Goal: Task Accomplishment & Management: Complete application form

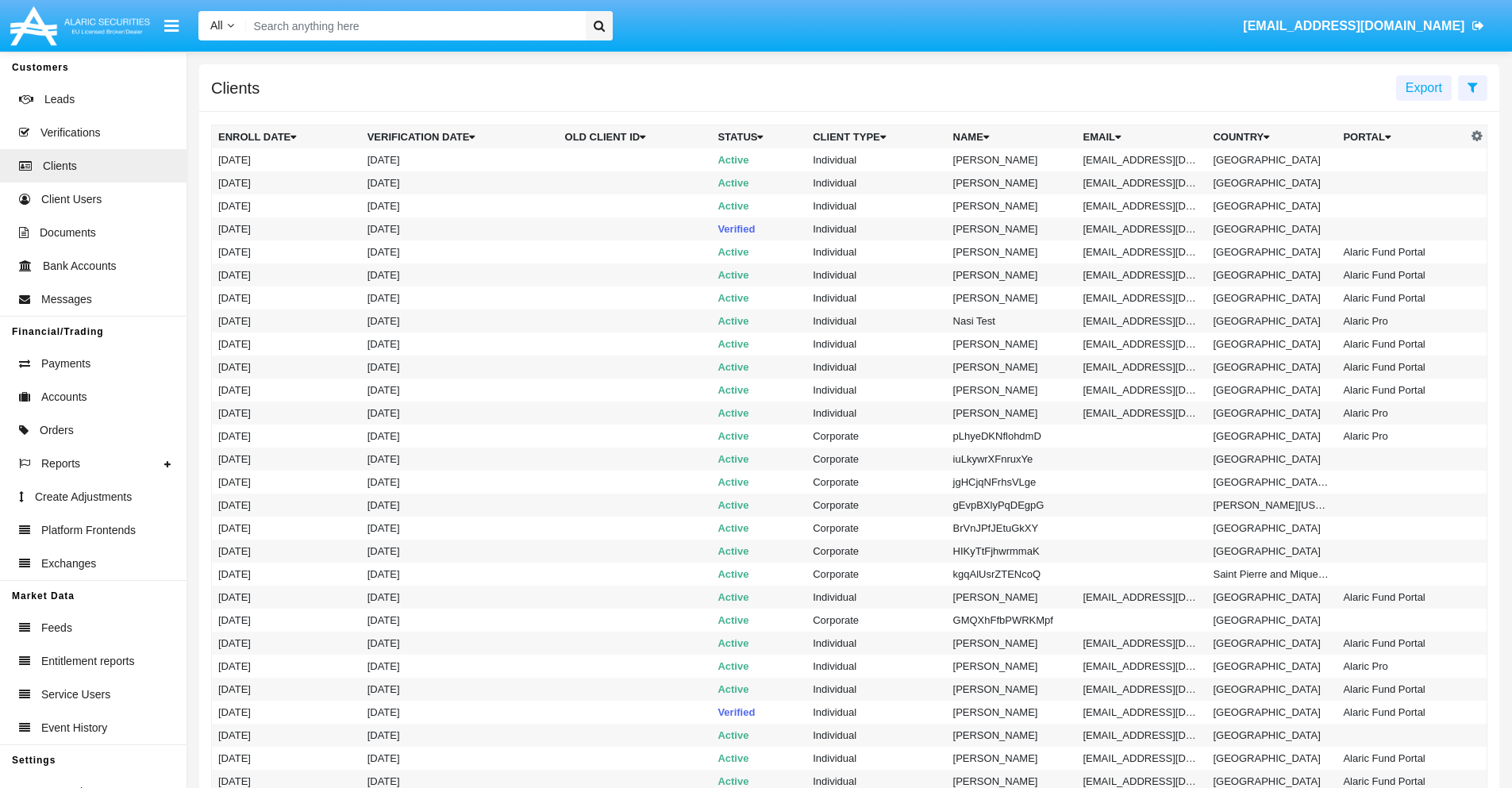
click at [1472, 87] on icon at bounding box center [1472, 87] width 10 height 12
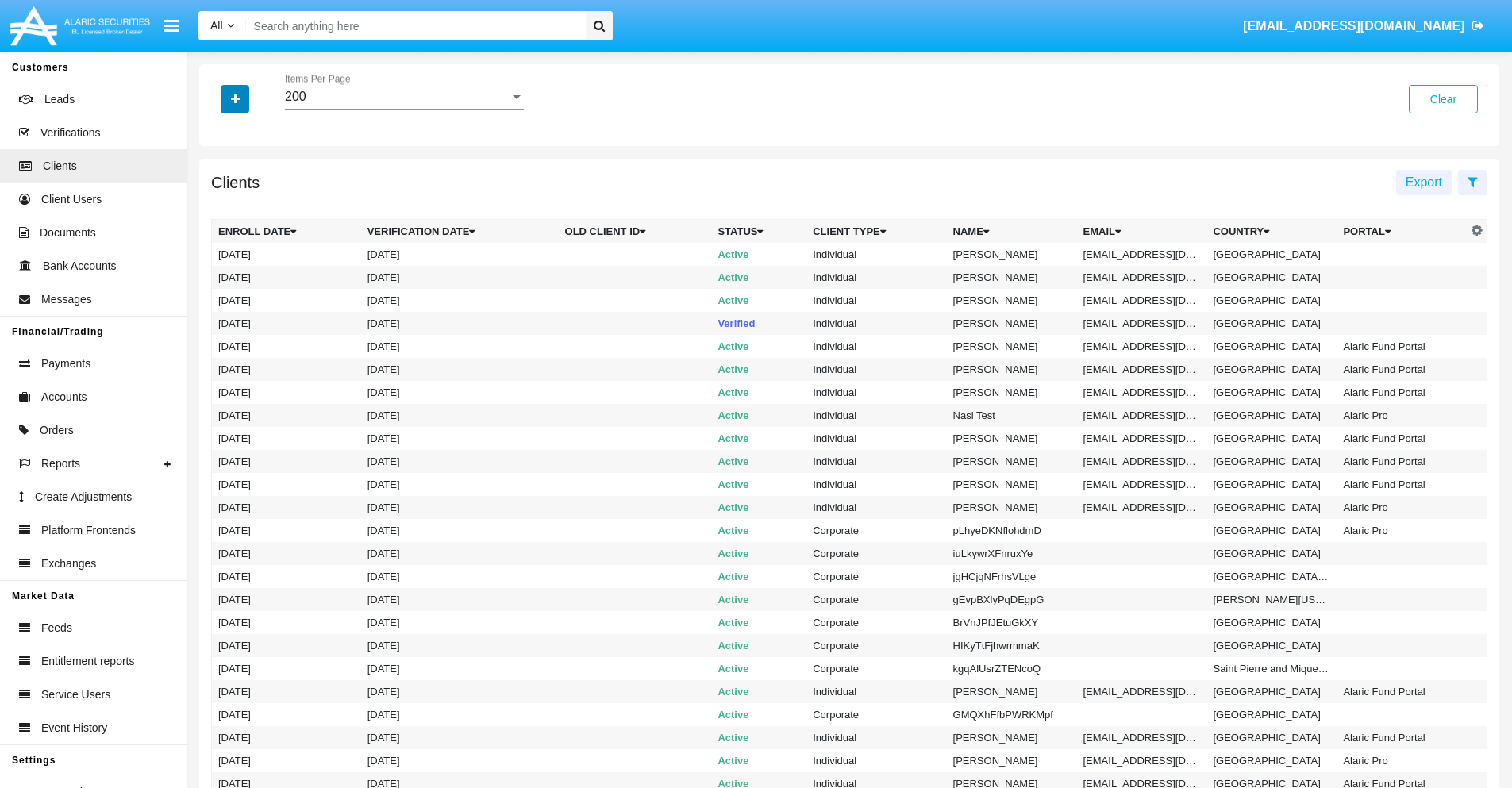
click at [235, 98] on icon "button" at bounding box center [235, 98] width 9 height 11
click at [247, 270] on span "Email" at bounding box center [247, 269] width 31 height 19
click at [218, 276] on input "Email" at bounding box center [217, 276] width 1 height 1
checkbox input "true"
click at [235, 98] on icon "button" at bounding box center [235, 98] width 9 height 11
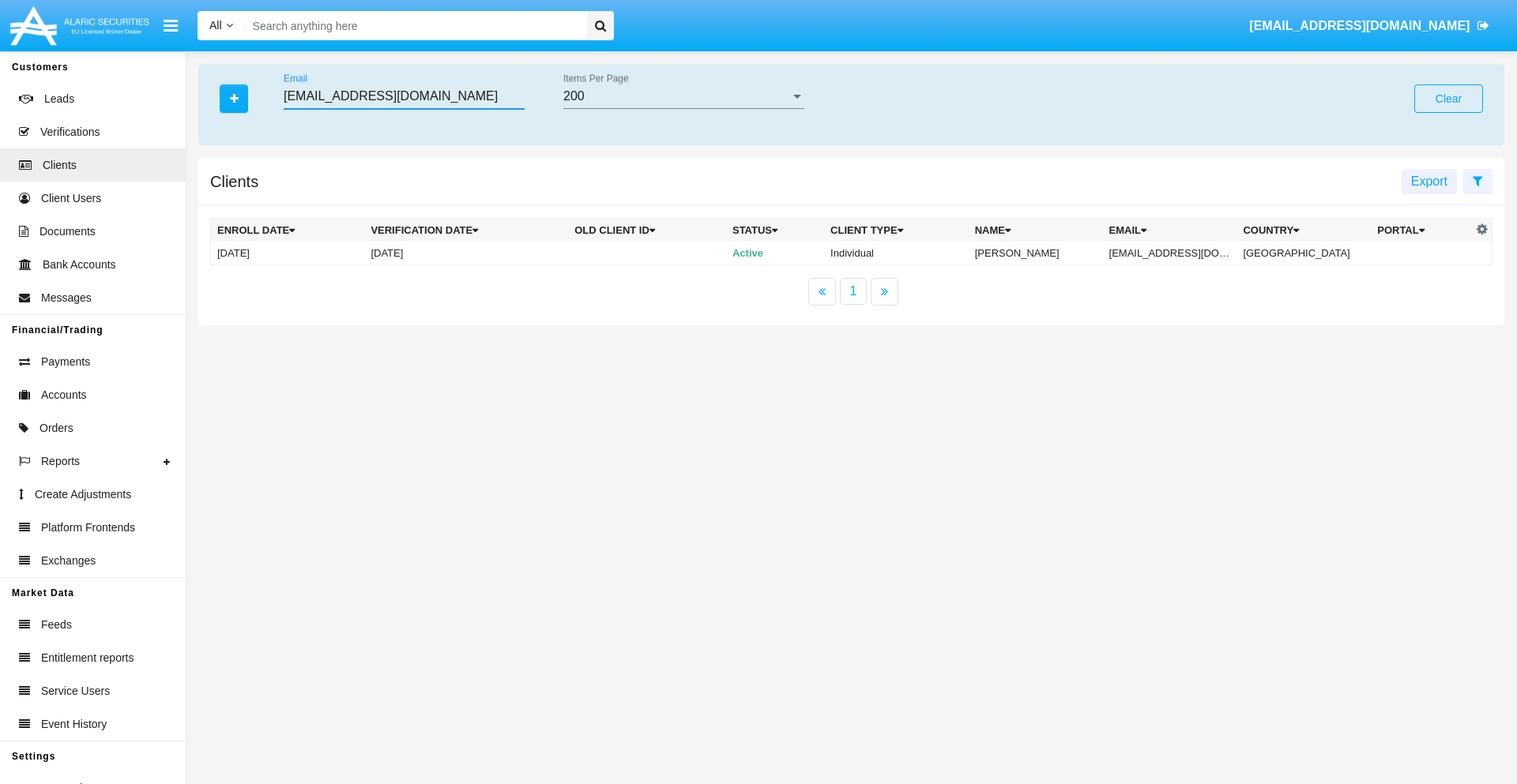
type input "jg-9i7@g-2j2p.org"
click at [1182, 252] on td "jg-9i7@g-2j2p.org" at bounding box center [1169, 253] width 134 height 24
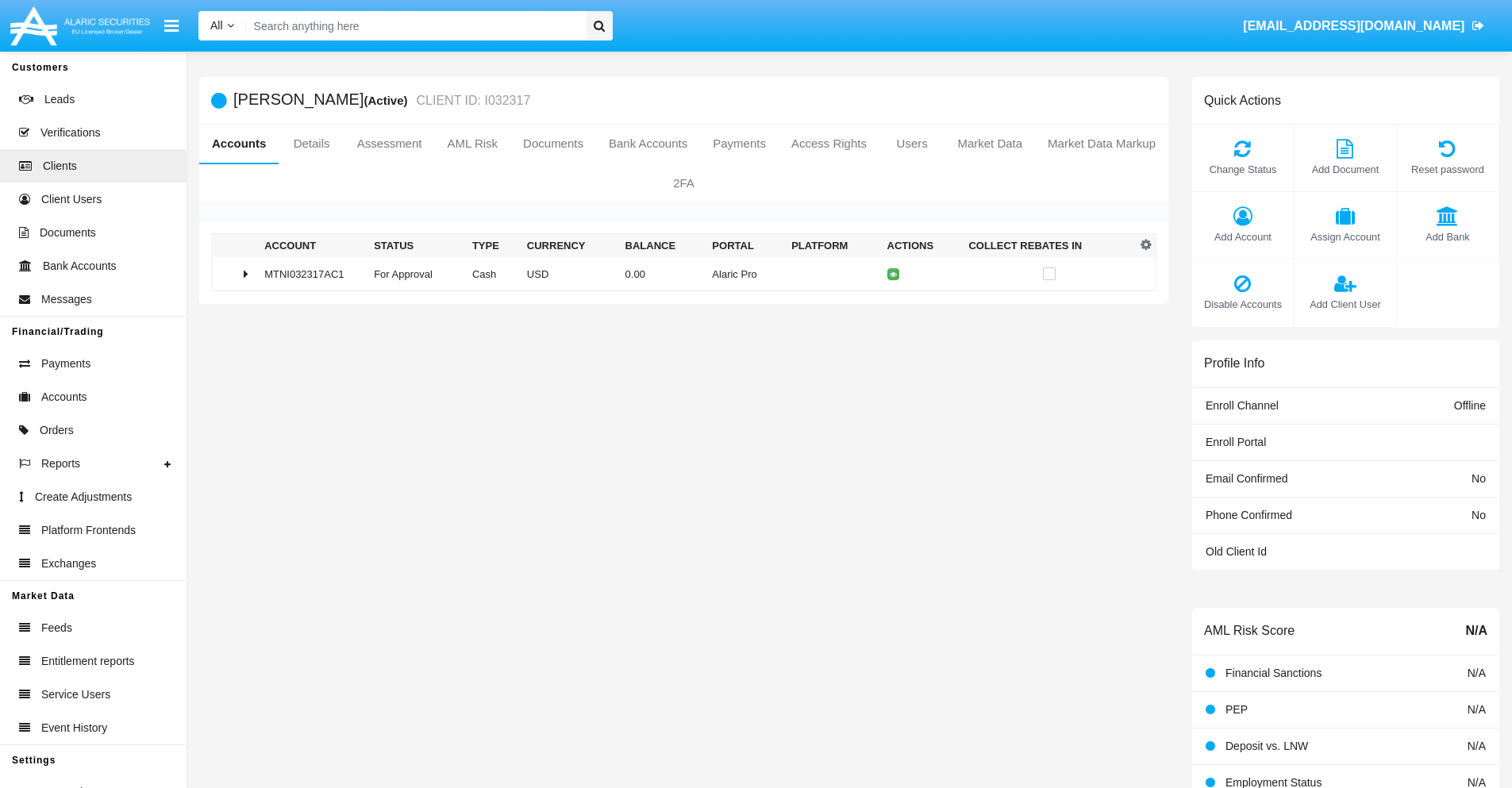
click at [1447, 236] on span "Add Bank" at bounding box center [1448, 237] width 86 height 15
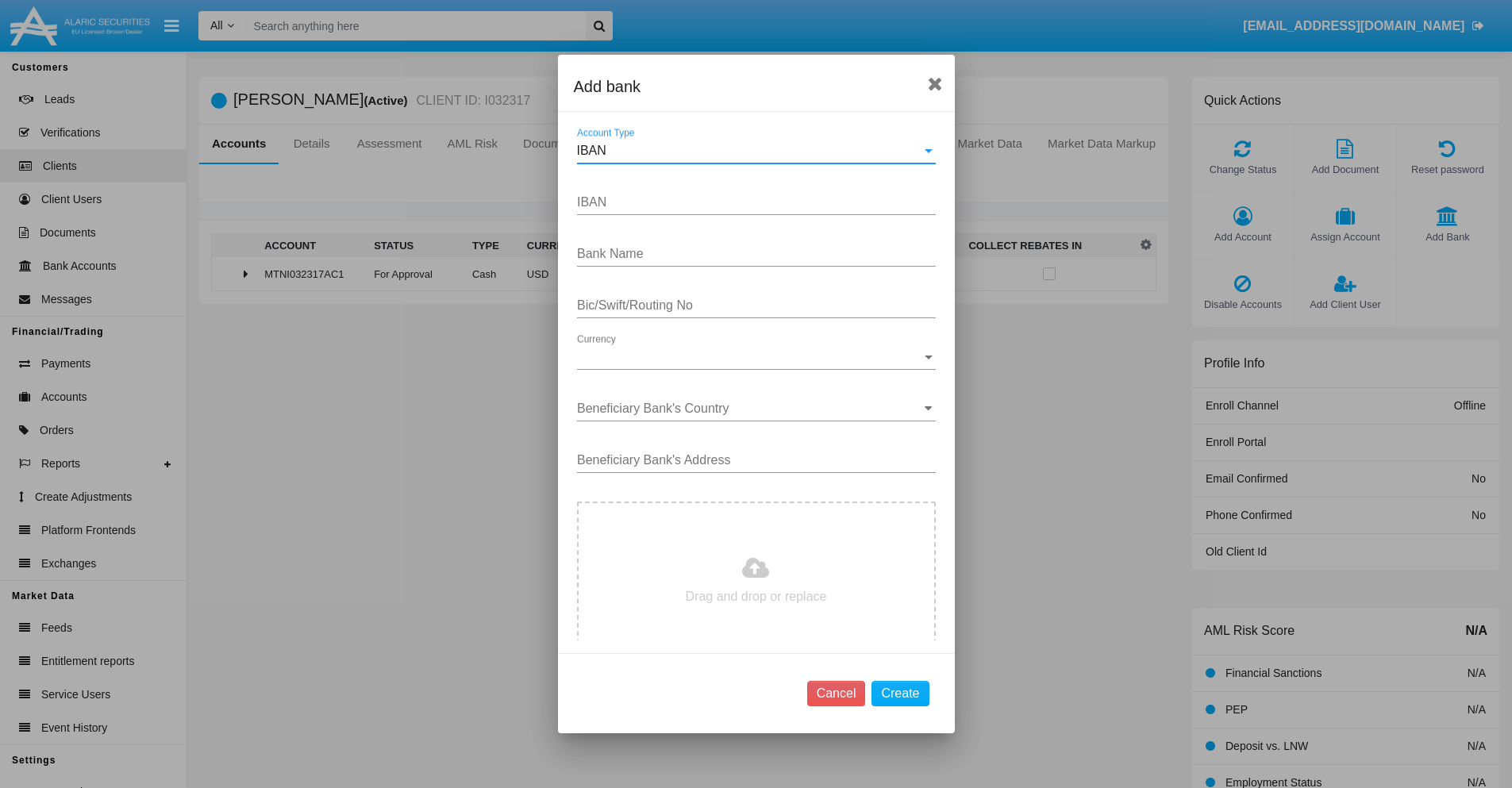
click at [750, 151] on div "IBAN" at bounding box center [749, 150] width 344 height 14
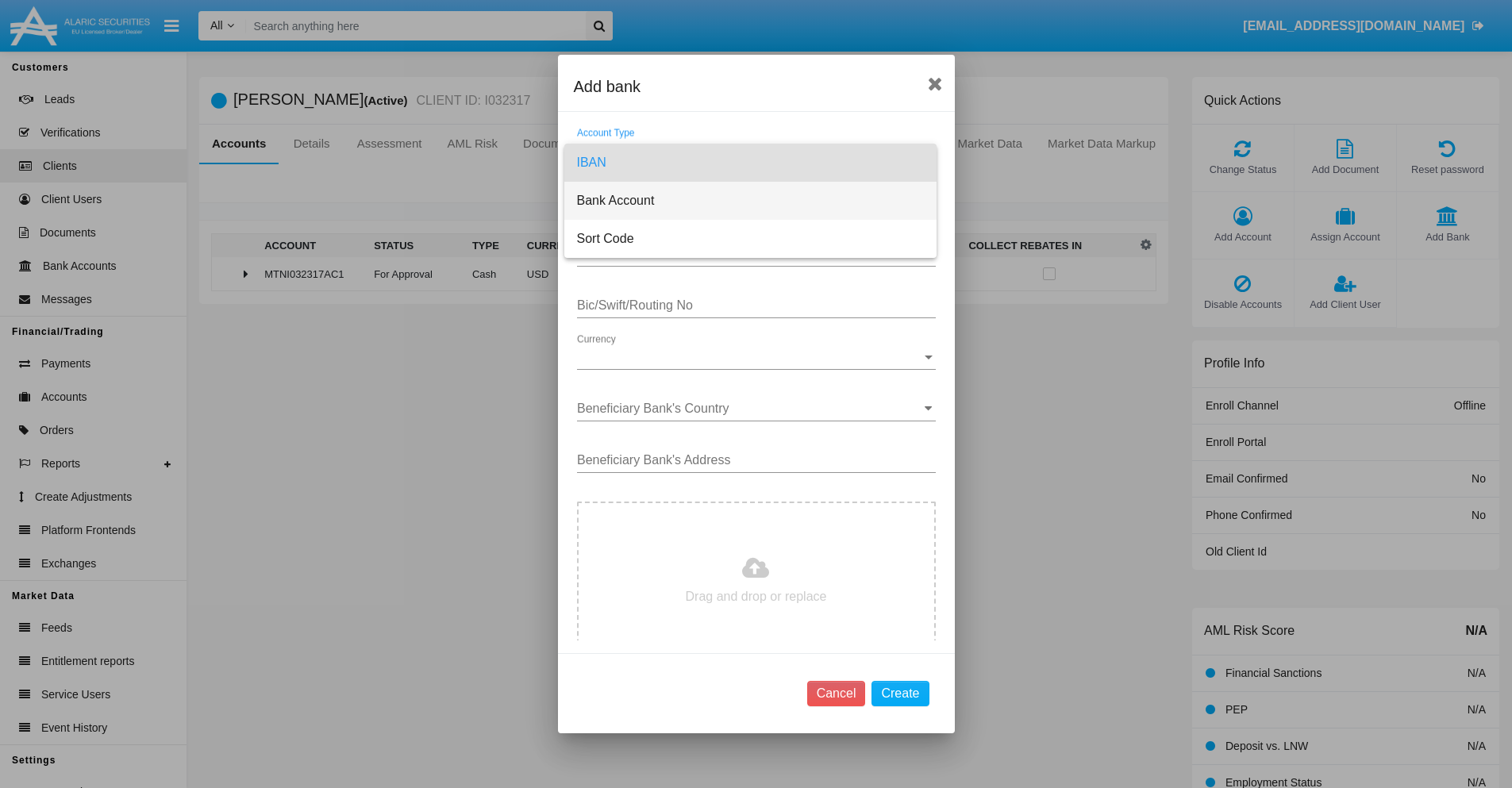
click at [750, 201] on span "Bank Account" at bounding box center [751, 201] width 347 height 38
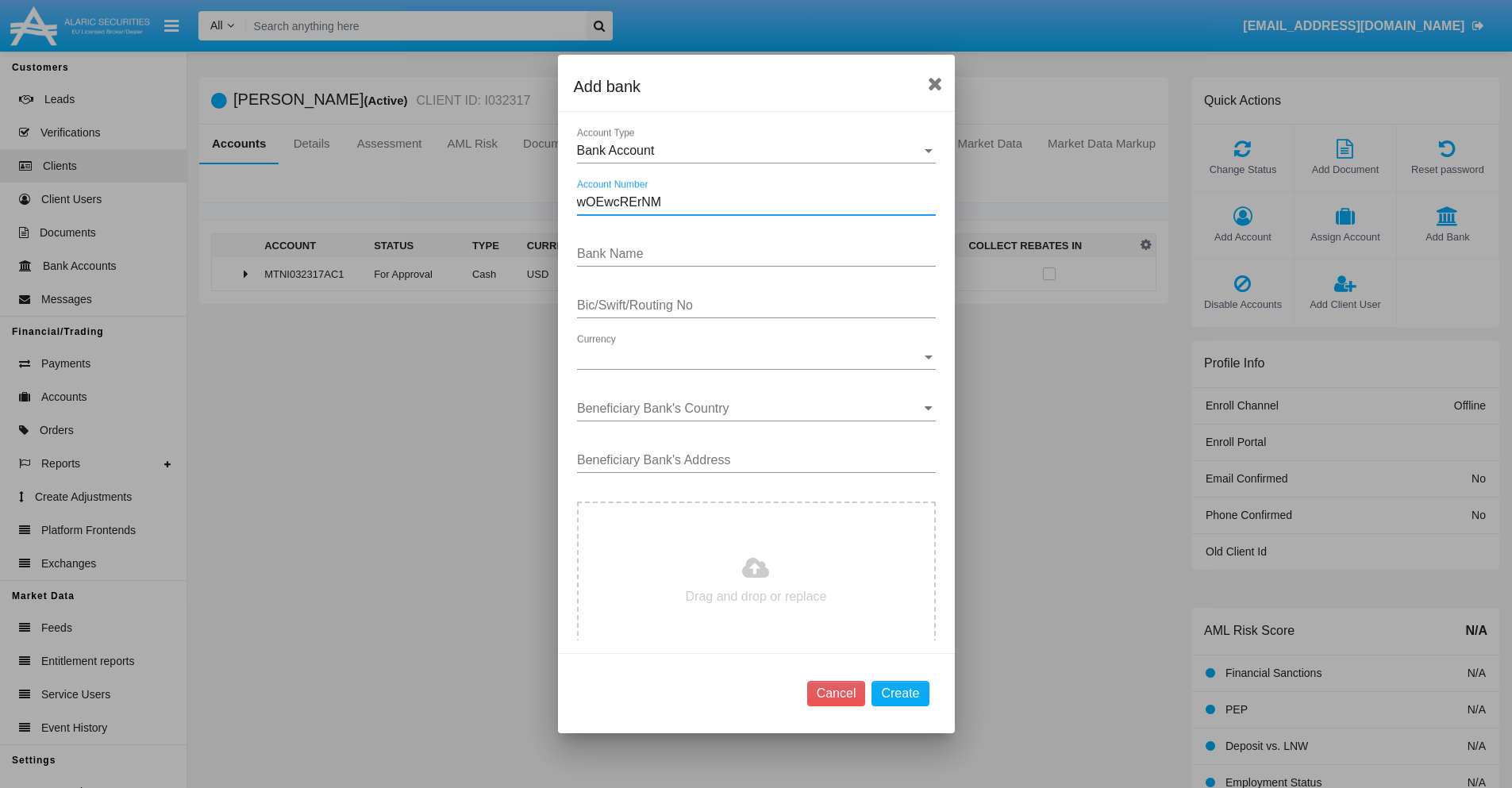
type input "wOEwcRErNM"
type input "HjrimLBURBmrwEL"
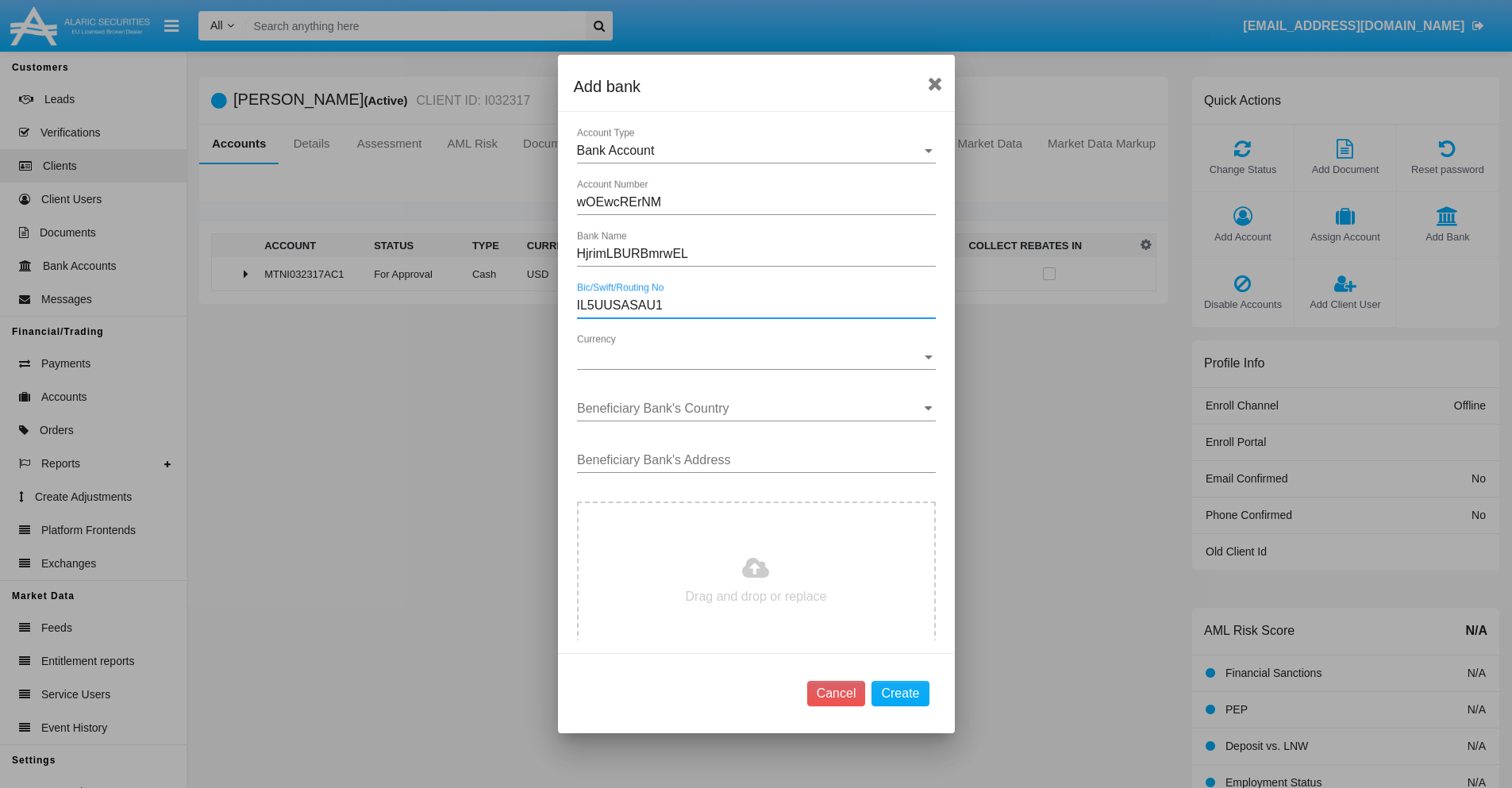
type input "IL5UUSASAU1"
click at [750, 357] on span "Currency" at bounding box center [749, 357] width 344 height 14
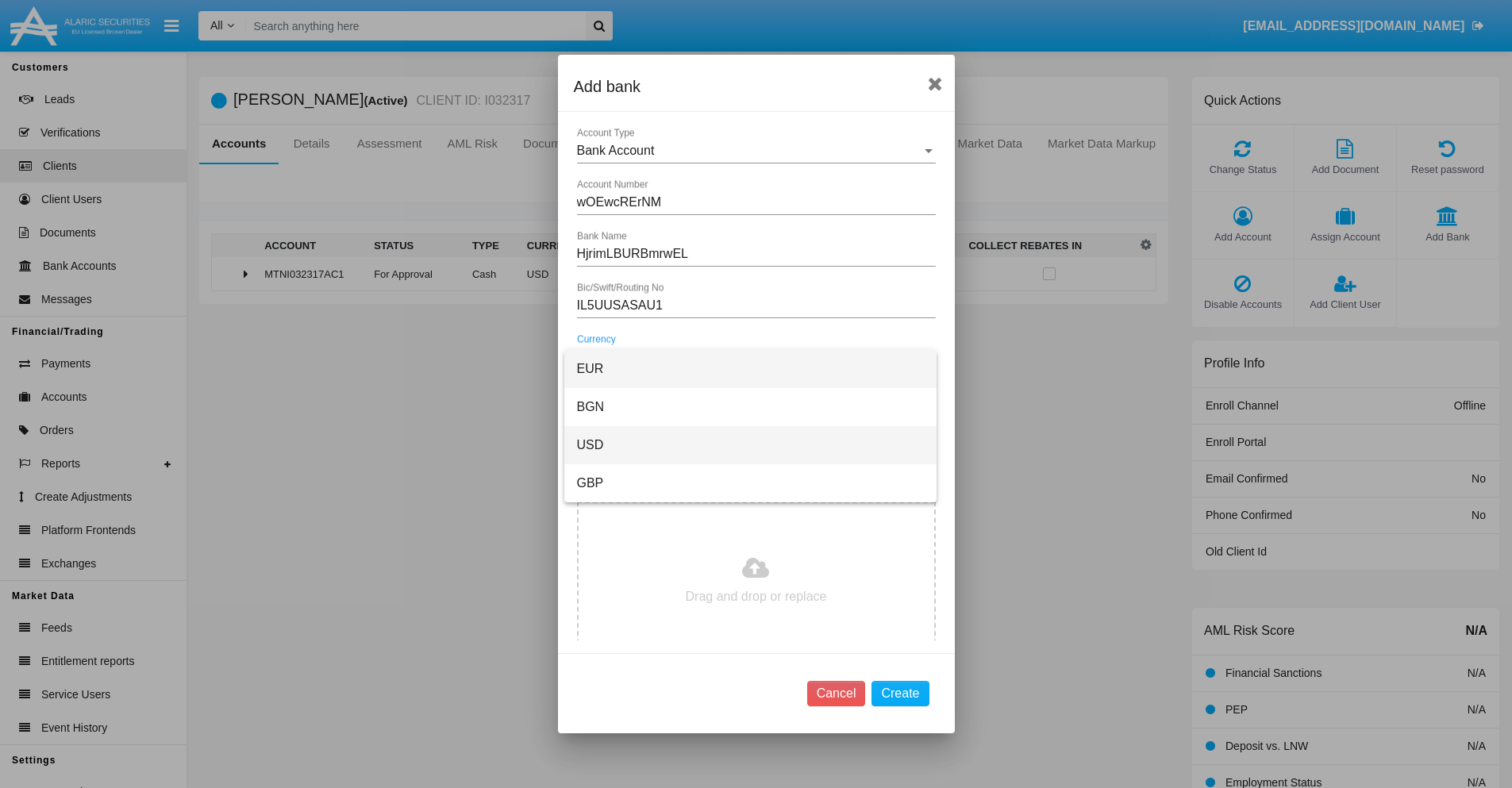
click at [750, 445] on span "USD" at bounding box center [751, 445] width 347 height 38
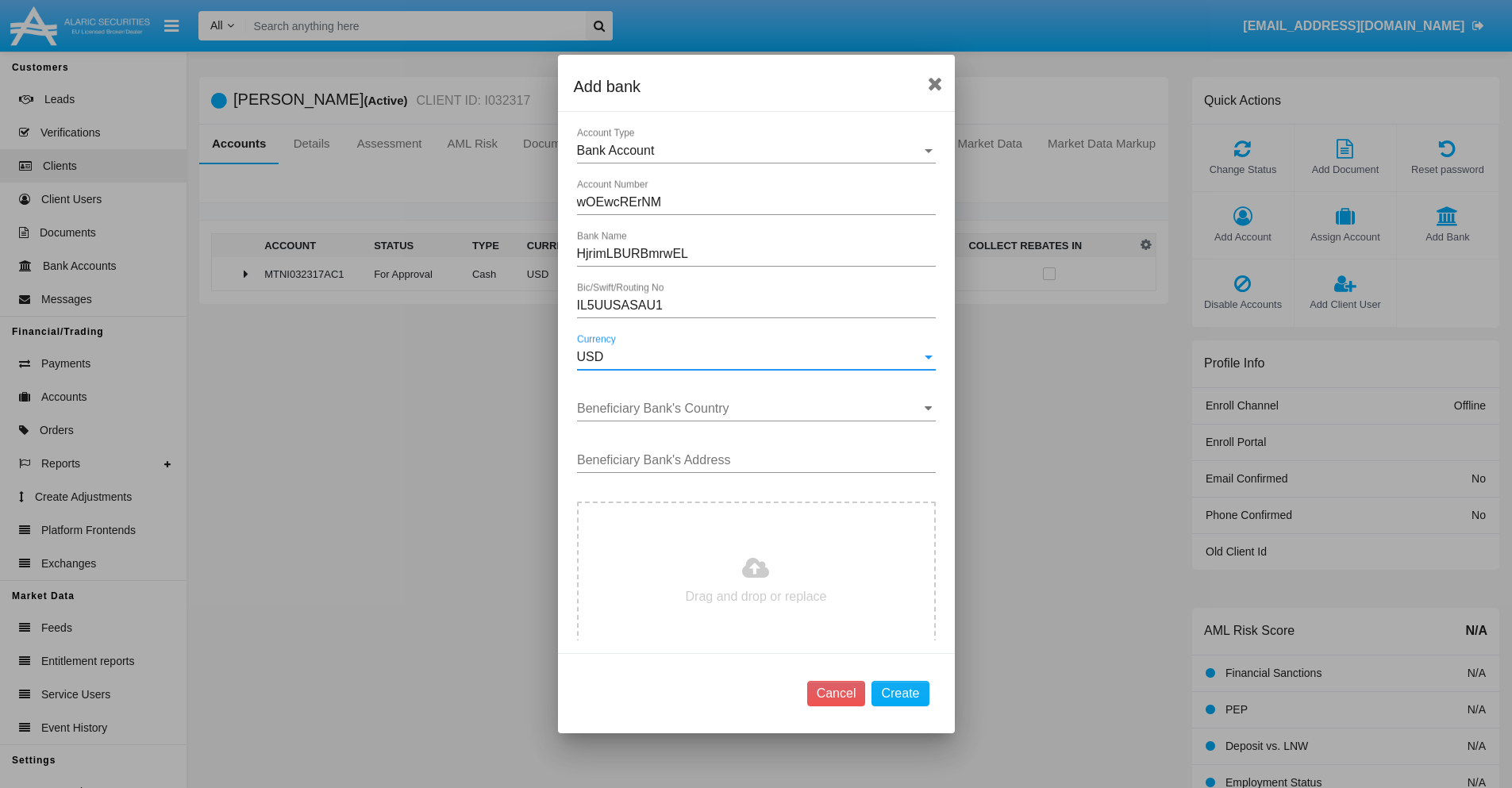
click at [750, 409] on input "Beneficiary Bank's Country" at bounding box center [756, 408] width 358 height 14
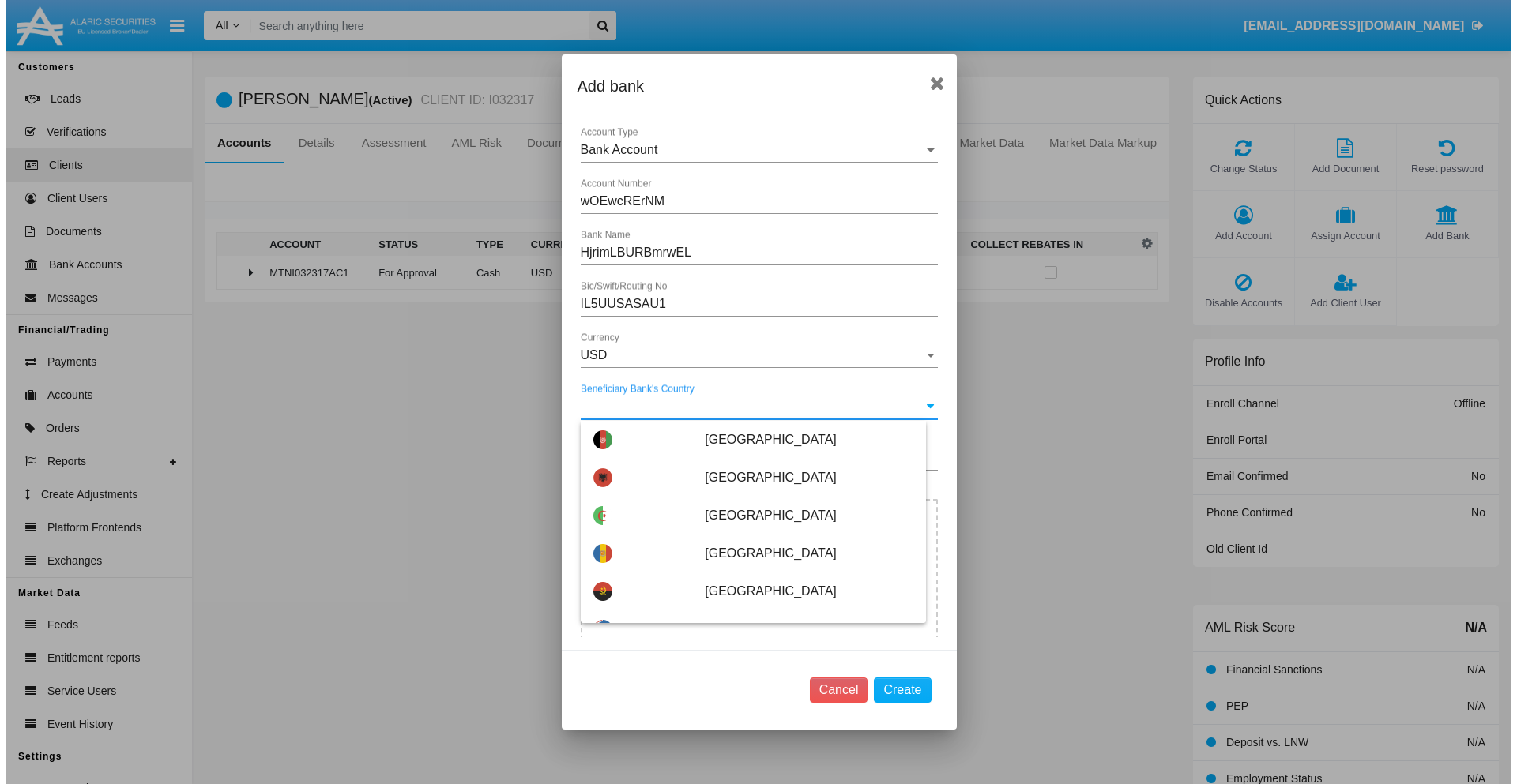
scroll to position [4877, 0]
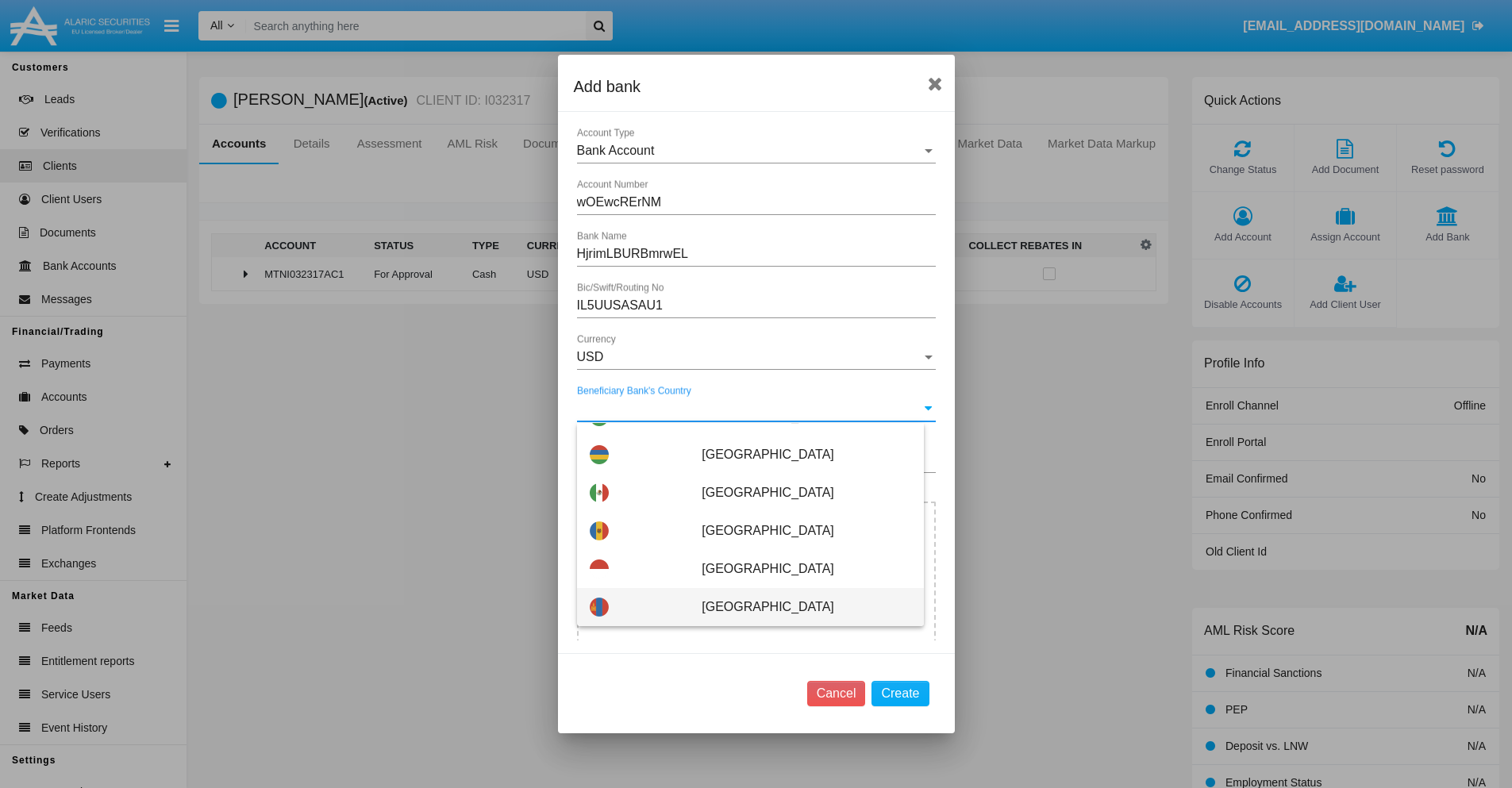
click at [798, 607] on span "[GEOGRAPHIC_DATA]" at bounding box center [805, 607] width 209 height 38
type input "[GEOGRAPHIC_DATA]"
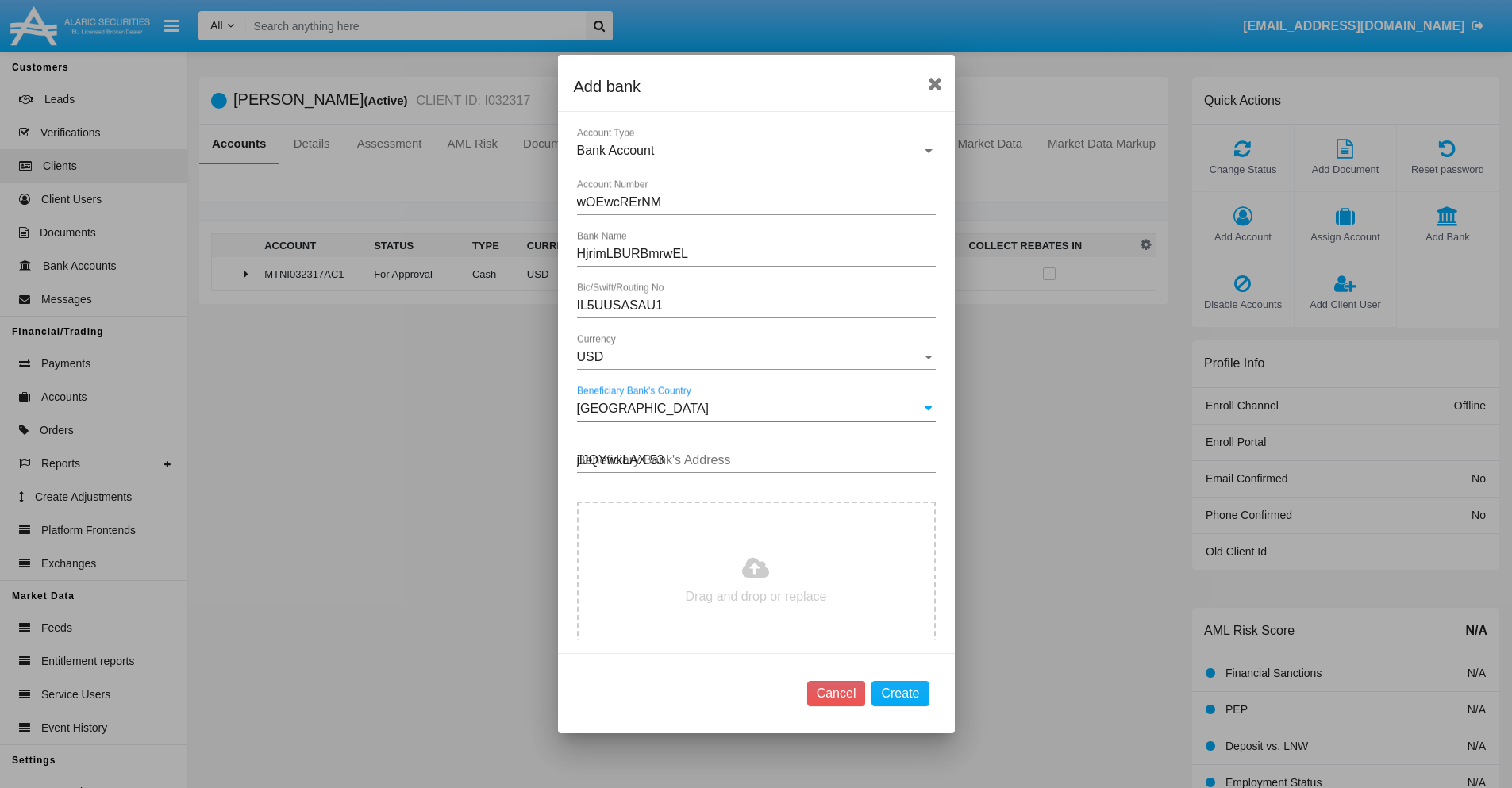
type input "jlJQYwkLAX 533"
type input "C:\fakepath\bank-statement.png"
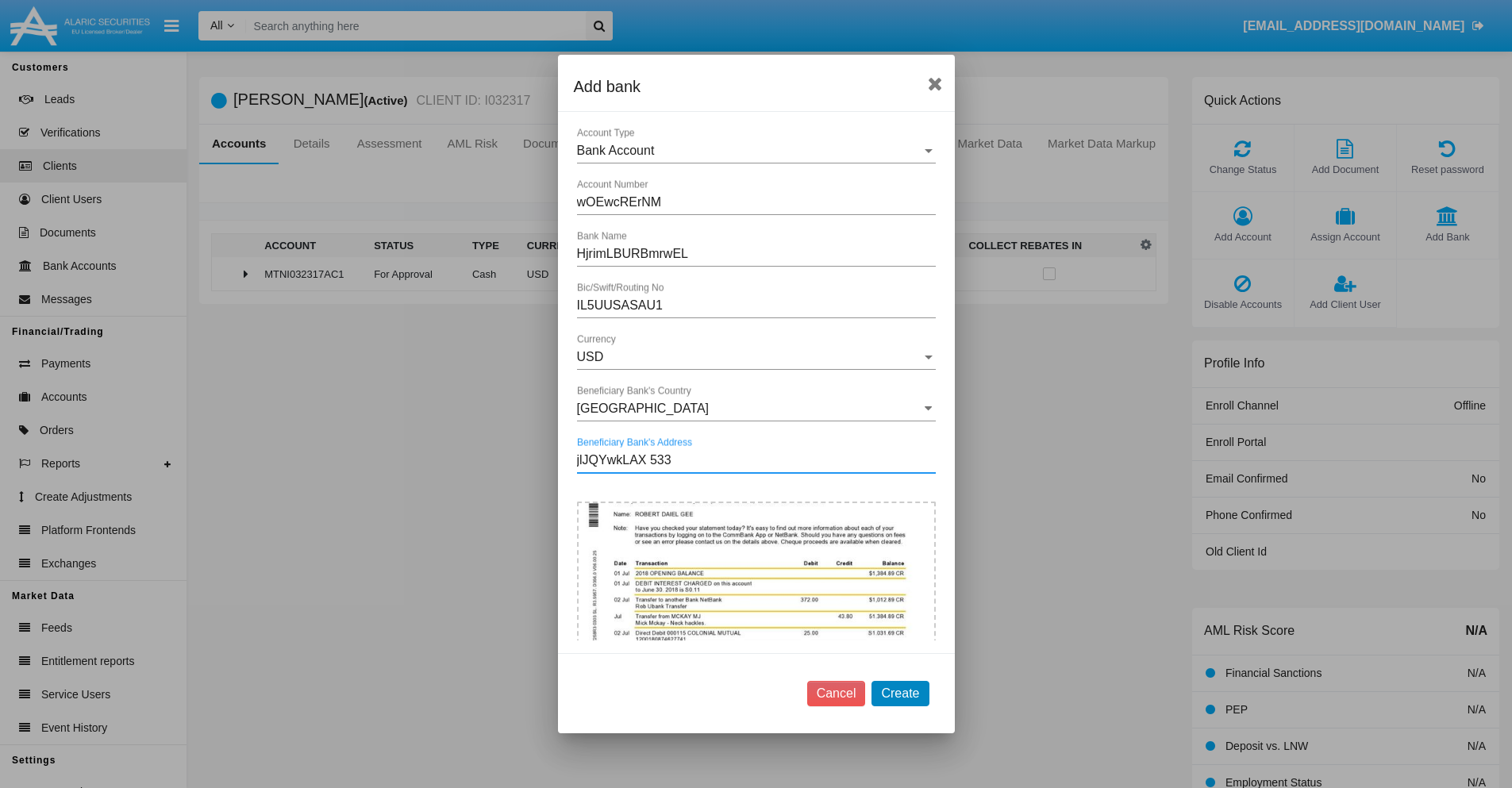
click at [900, 693] on button "Create" at bounding box center [899, 693] width 57 height 26
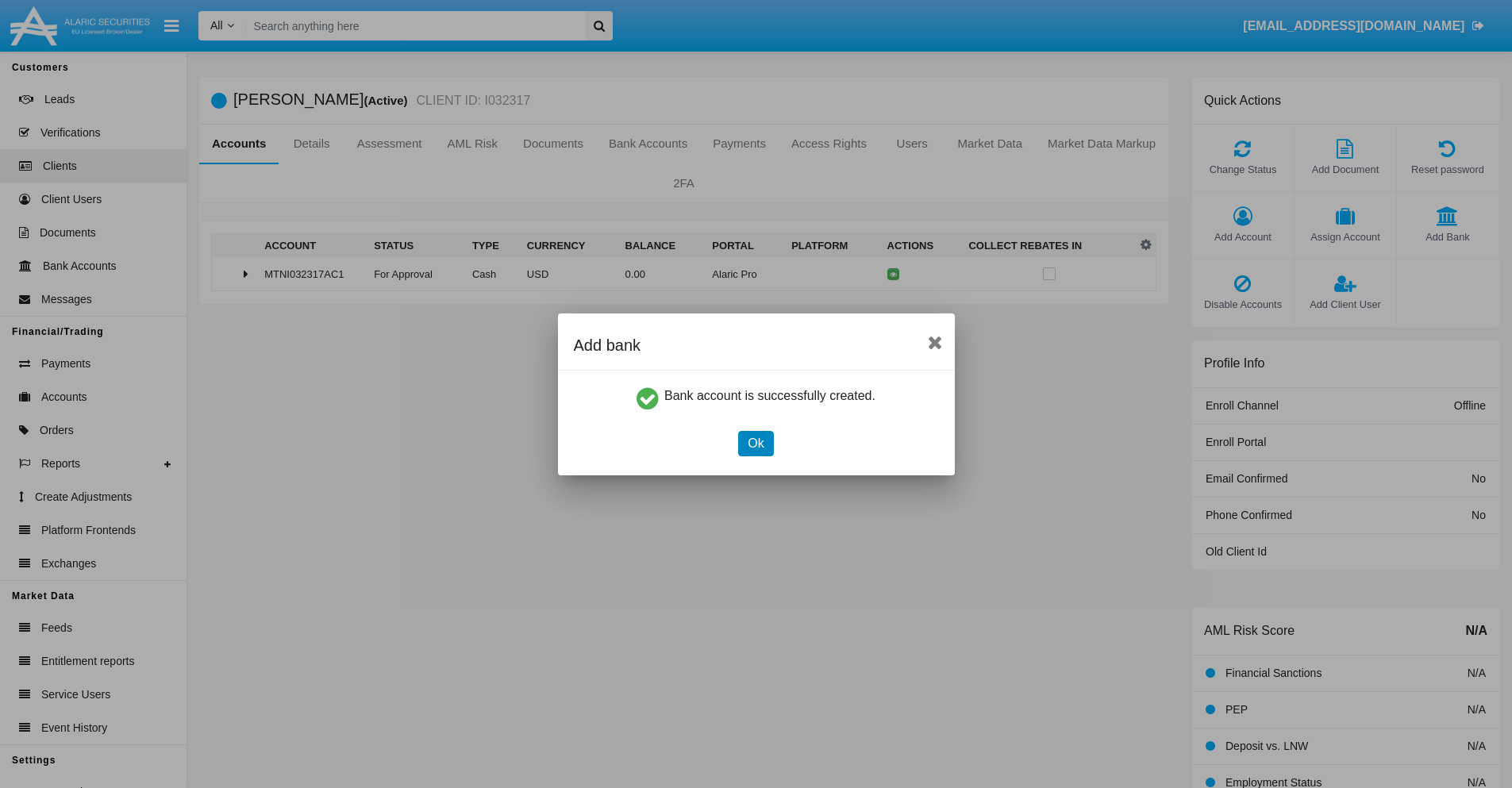
click at [756, 443] on button "Ok" at bounding box center [756, 444] width 35 height 26
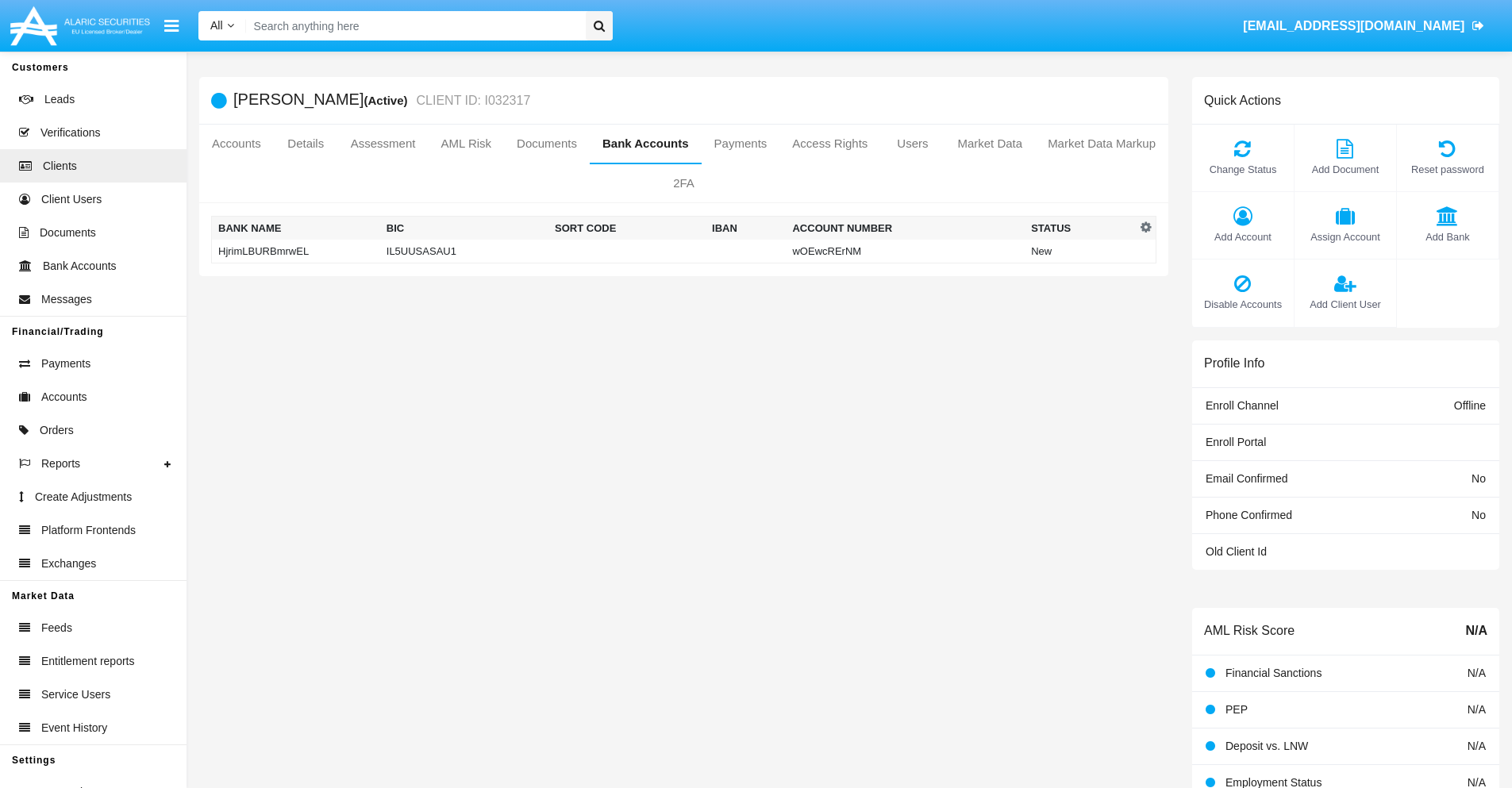
click at [295, 251] on td "HjrimLBURBmrwEL" at bounding box center [296, 251] width 168 height 24
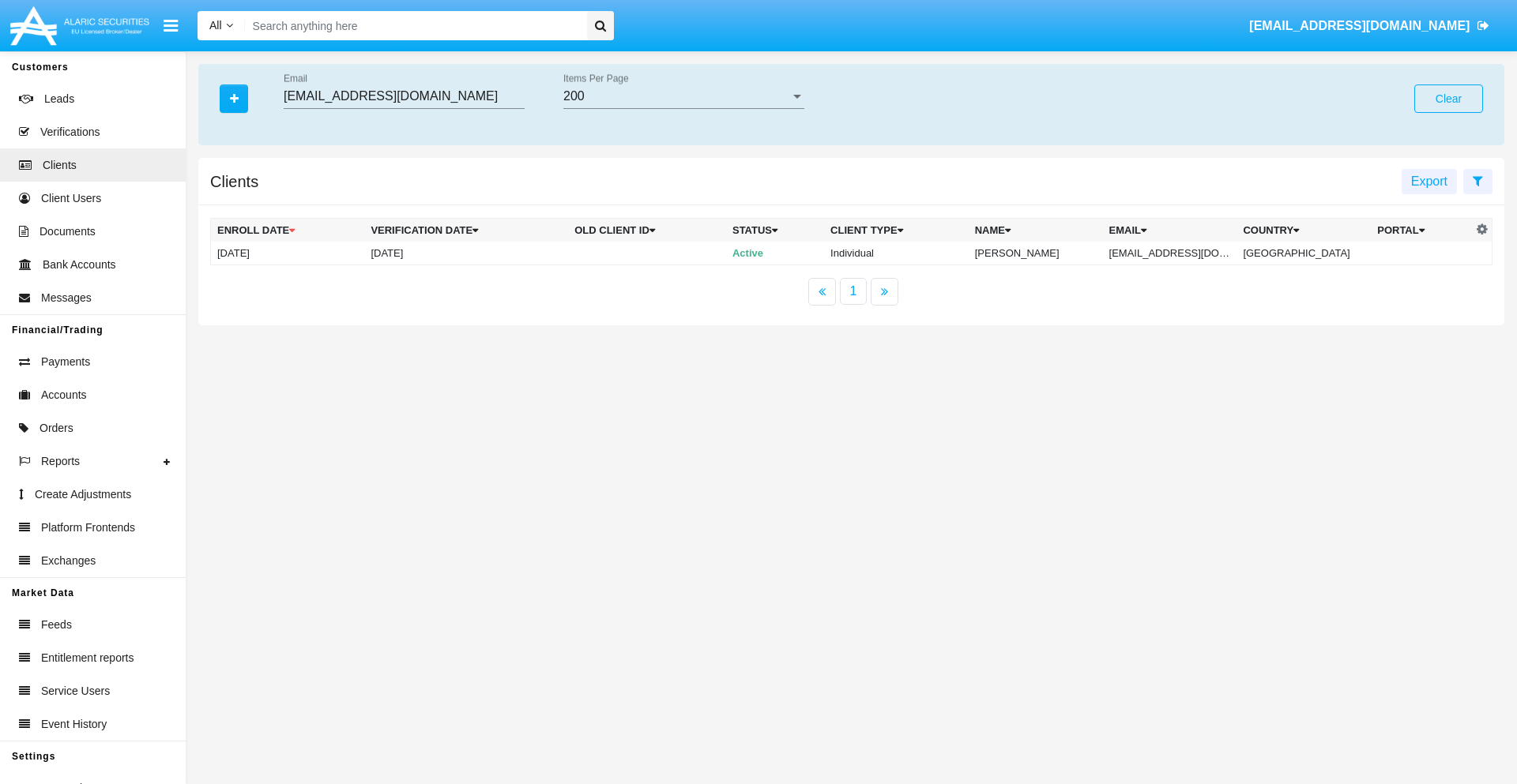
click at [1448, 99] on button "Clear" at bounding box center [1449, 99] width 69 height 29
click at [234, 98] on icon "button" at bounding box center [234, 98] width 9 height 11
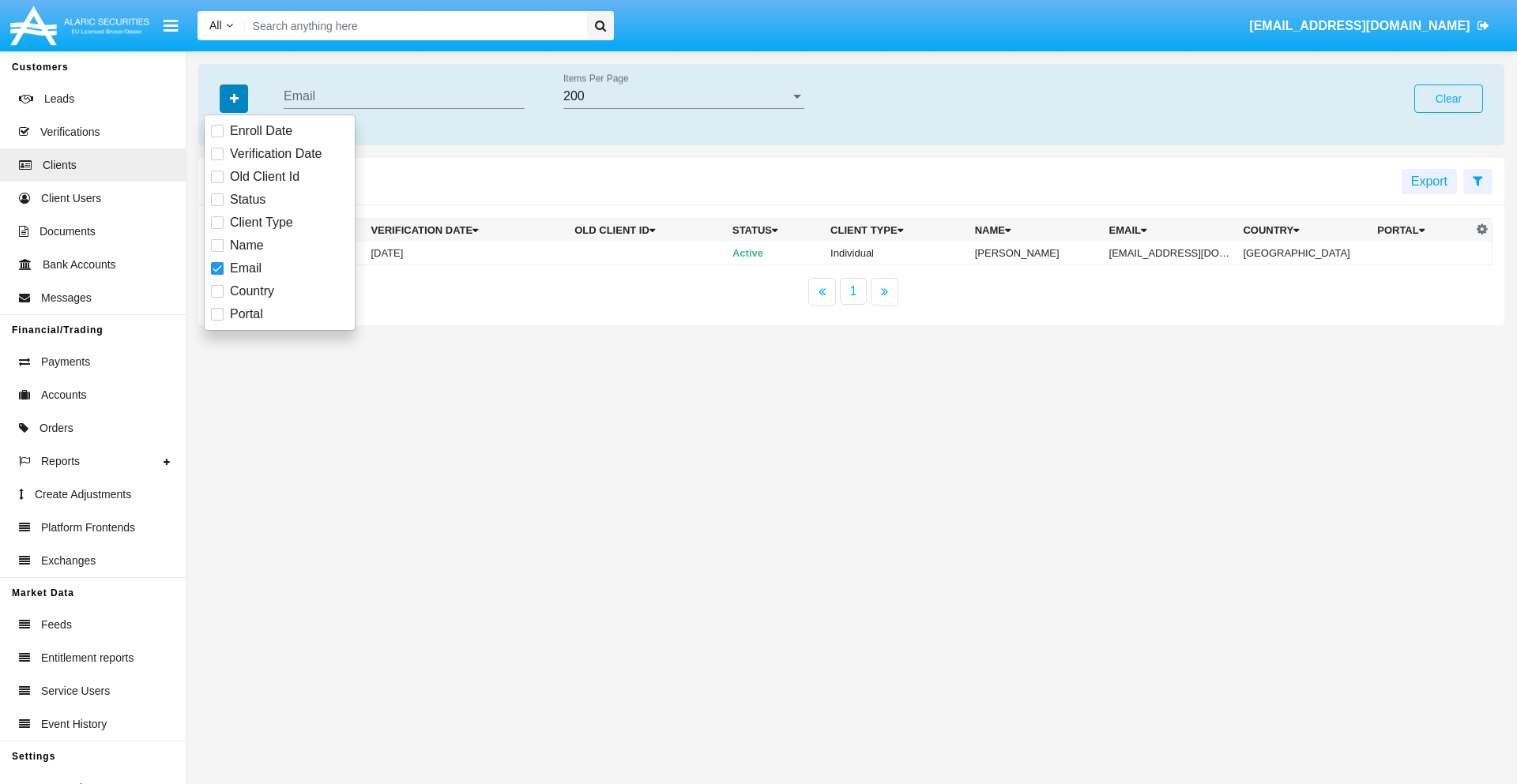
click at [234, 98] on icon "button" at bounding box center [234, 98] width 9 height 11
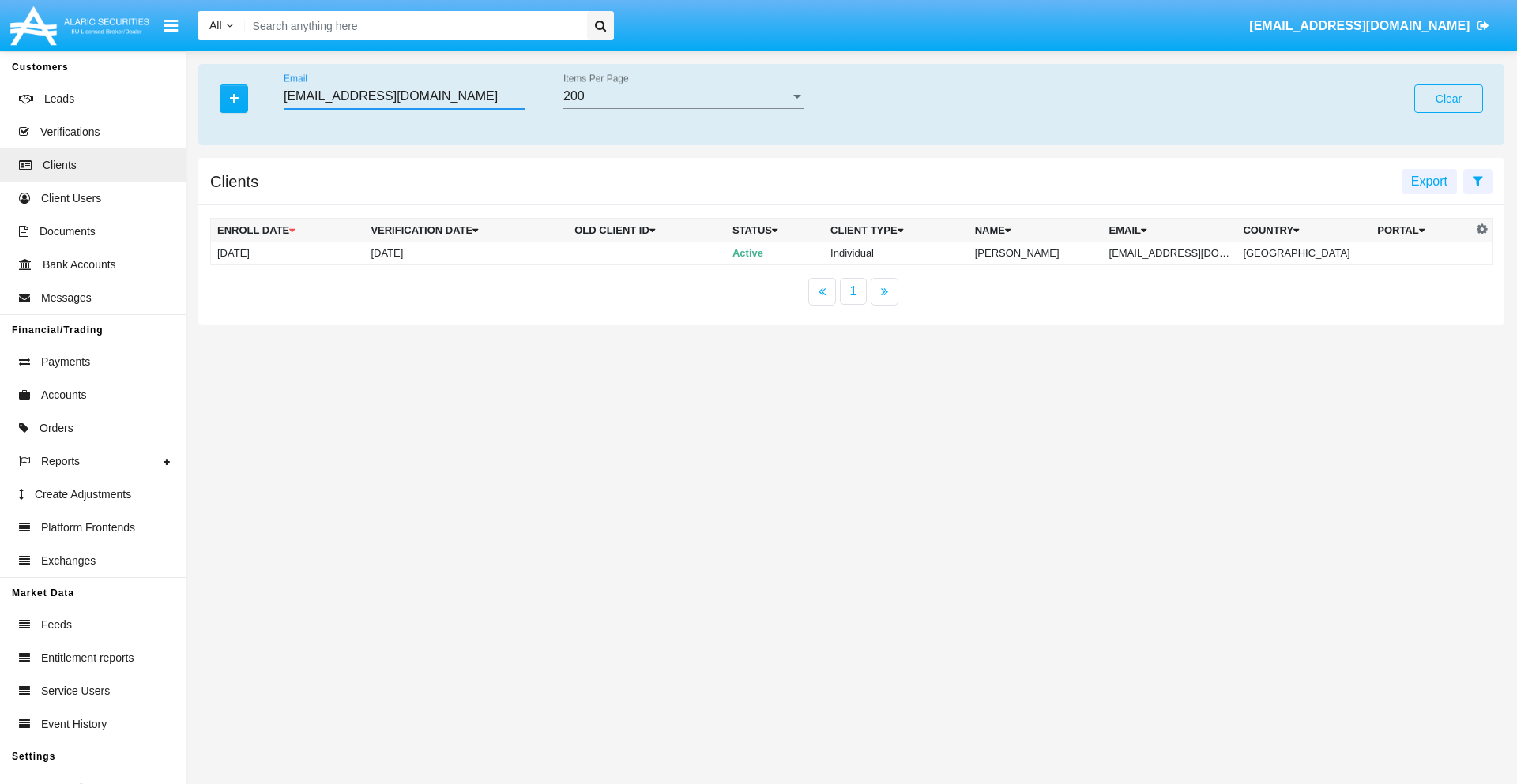
type input "[EMAIL_ADDRESS][DOMAIN_NAME]"
click at [1182, 252] on td "[EMAIL_ADDRESS][DOMAIN_NAME]" at bounding box center [1169, 253] width 134 height 24
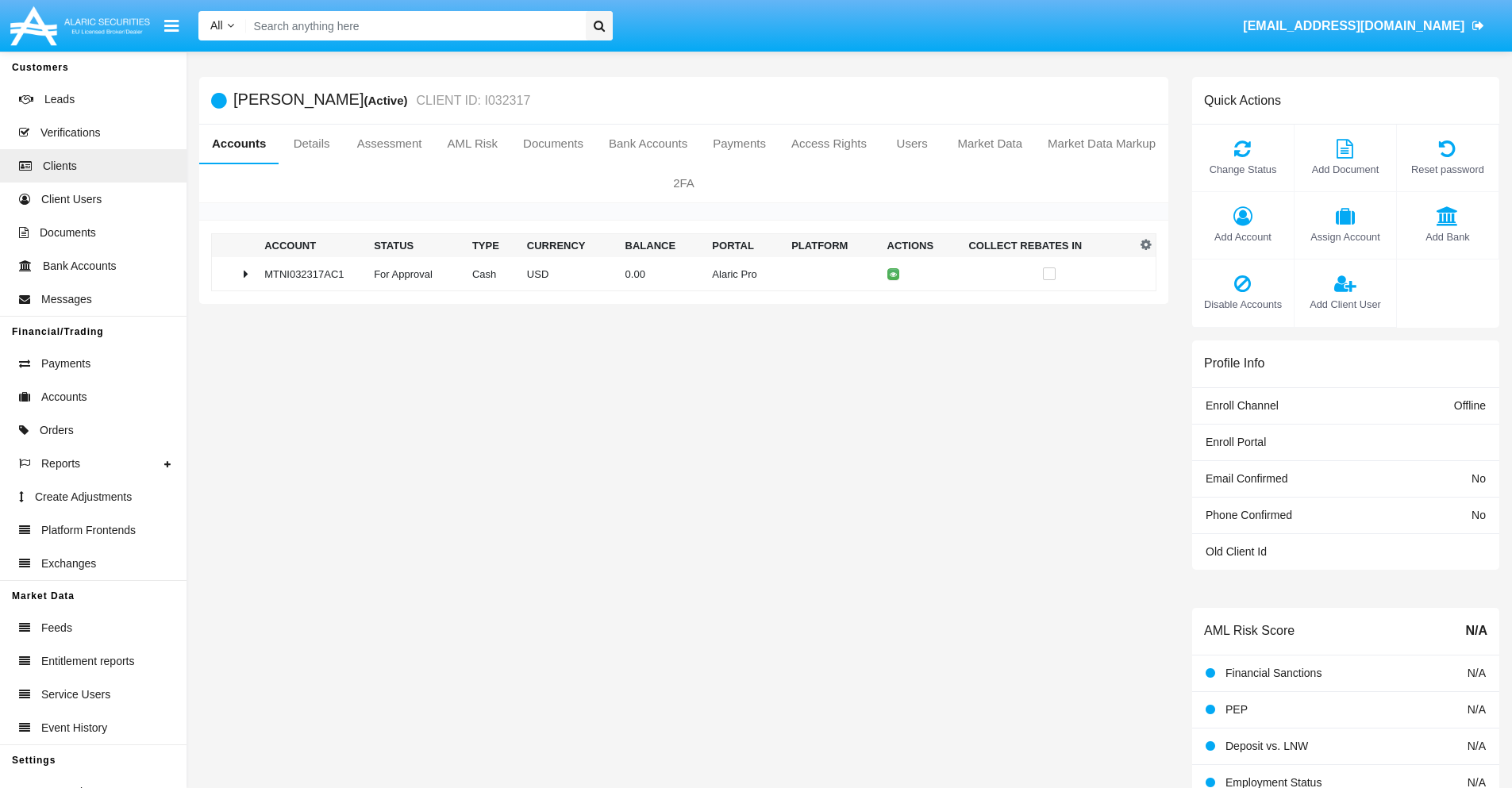
click at [1447, 236] on span "Add Bank" at bounding box center [1448, 237] width 86 height 15
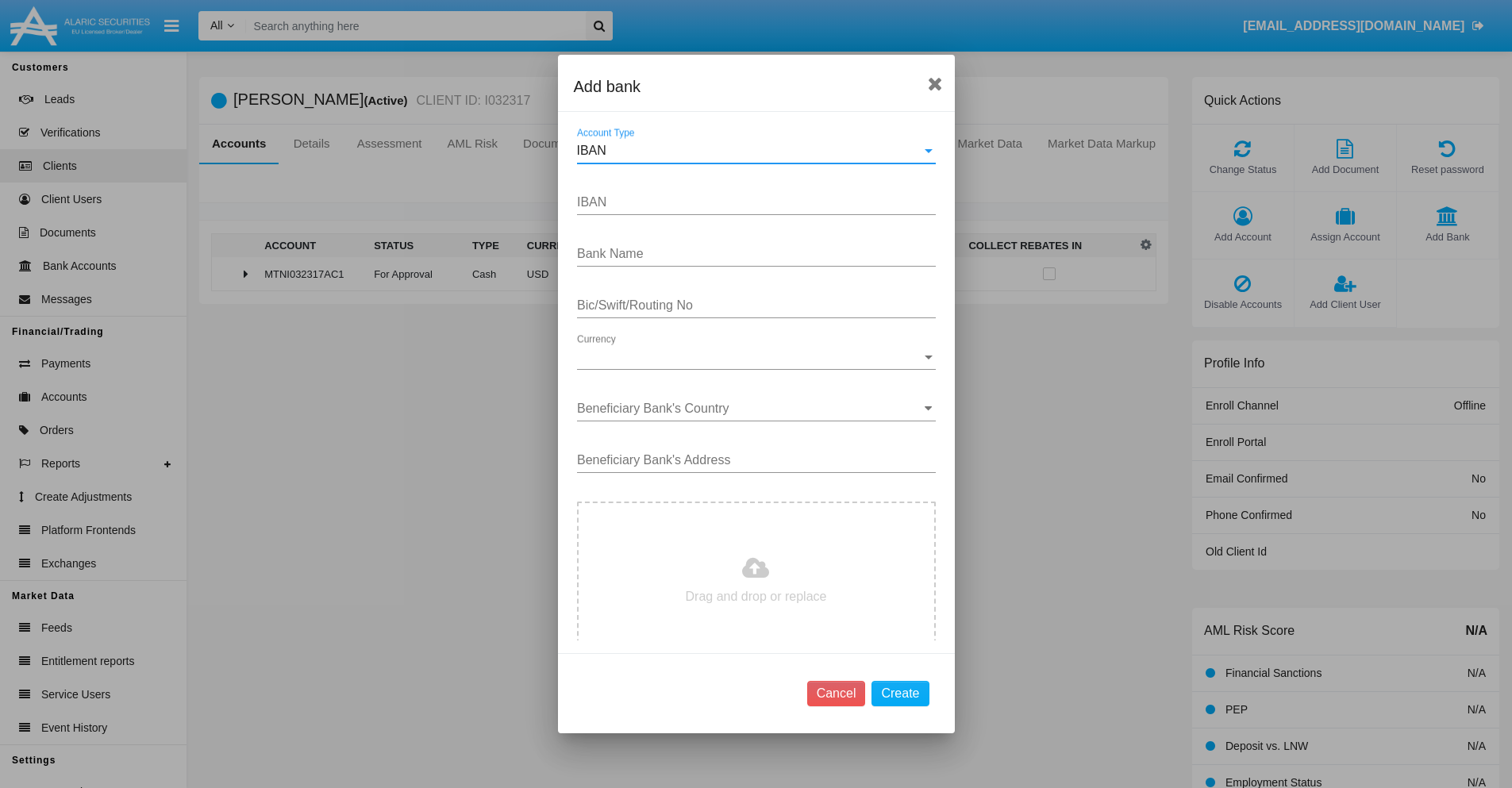
click at [750, 151] on div "IBAN" at bounding box center [749, 150] width 344 height 14
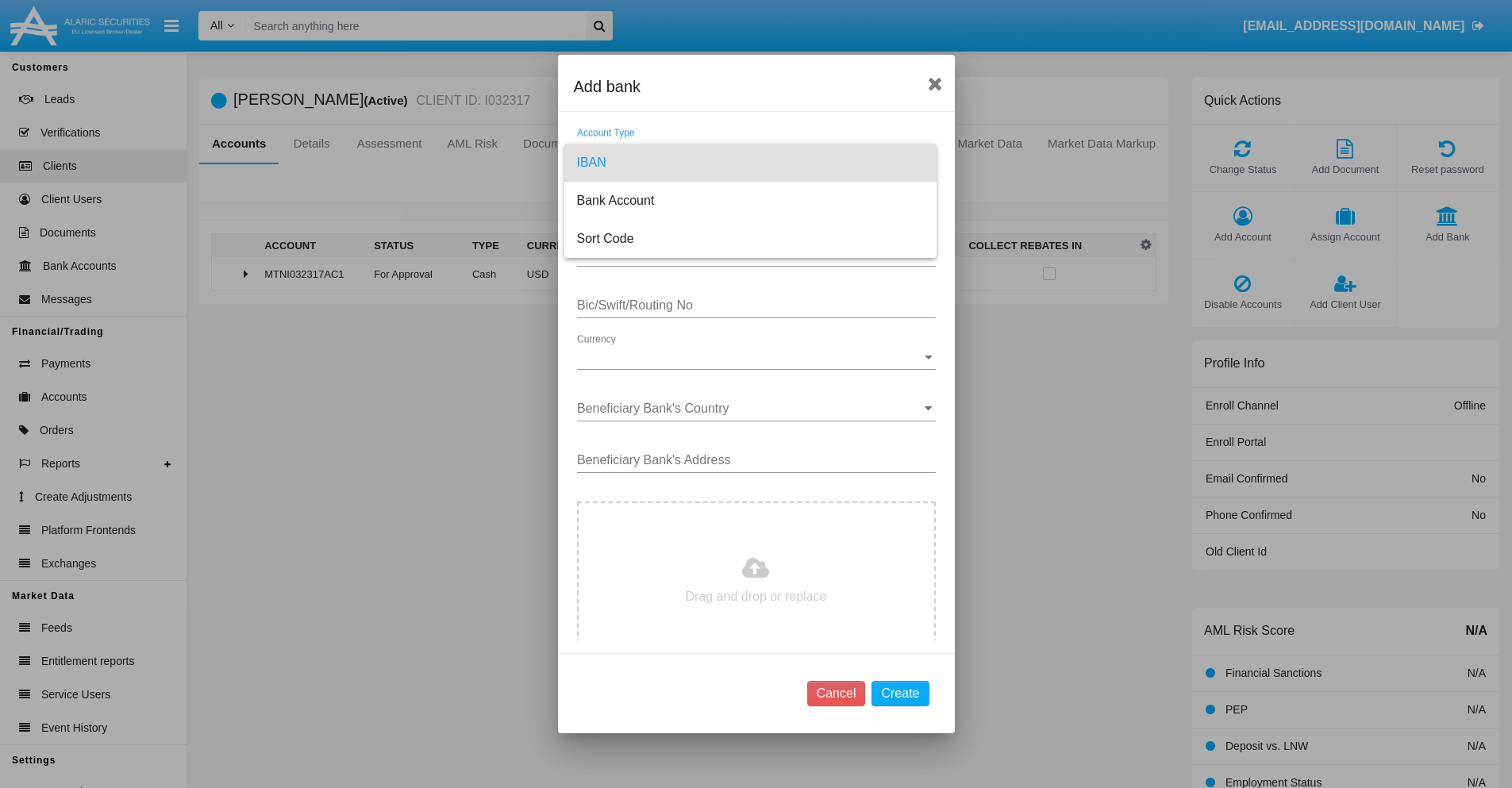
click at [750, 163] on span "IBAN" at bounding box center [751, 163] width 347 height 38
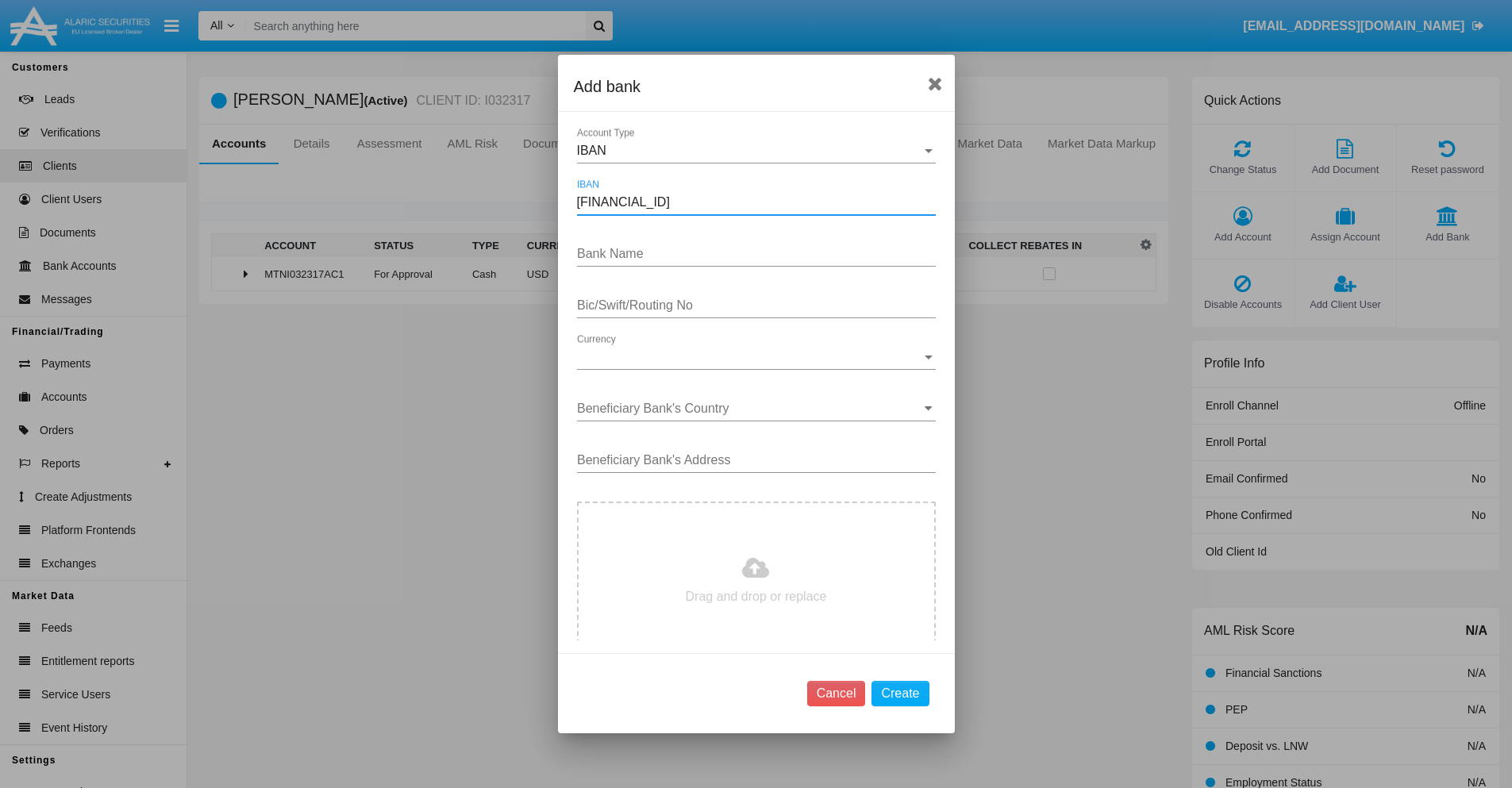
type input "DE31500105175143186793"
type input "gPSIAsuNvhFJZjN"
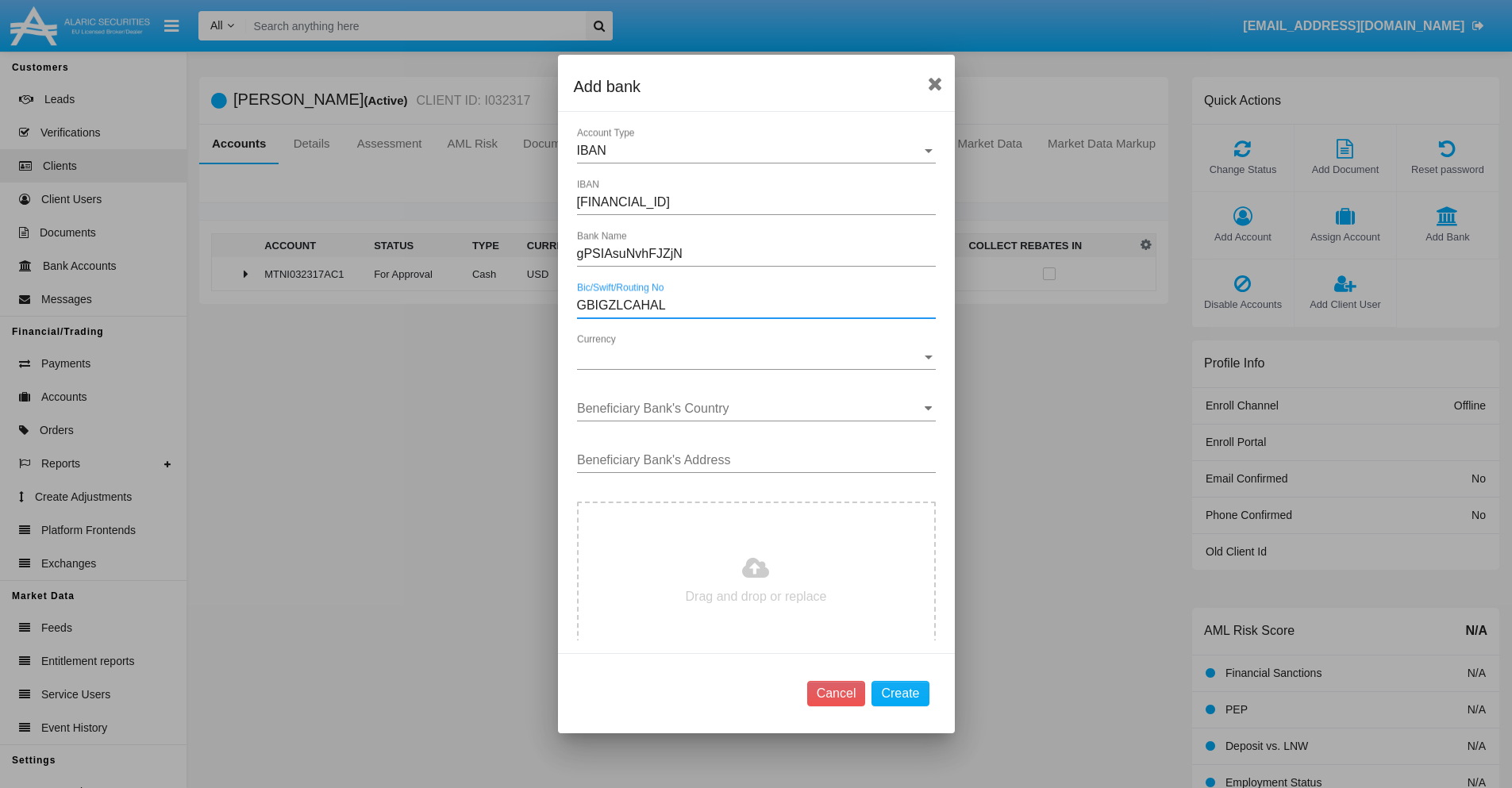
type input "GBIGZLCAHAL"
click at [750, 357] on span "Currency" at bounding box center [749, 357] width 344 height 14
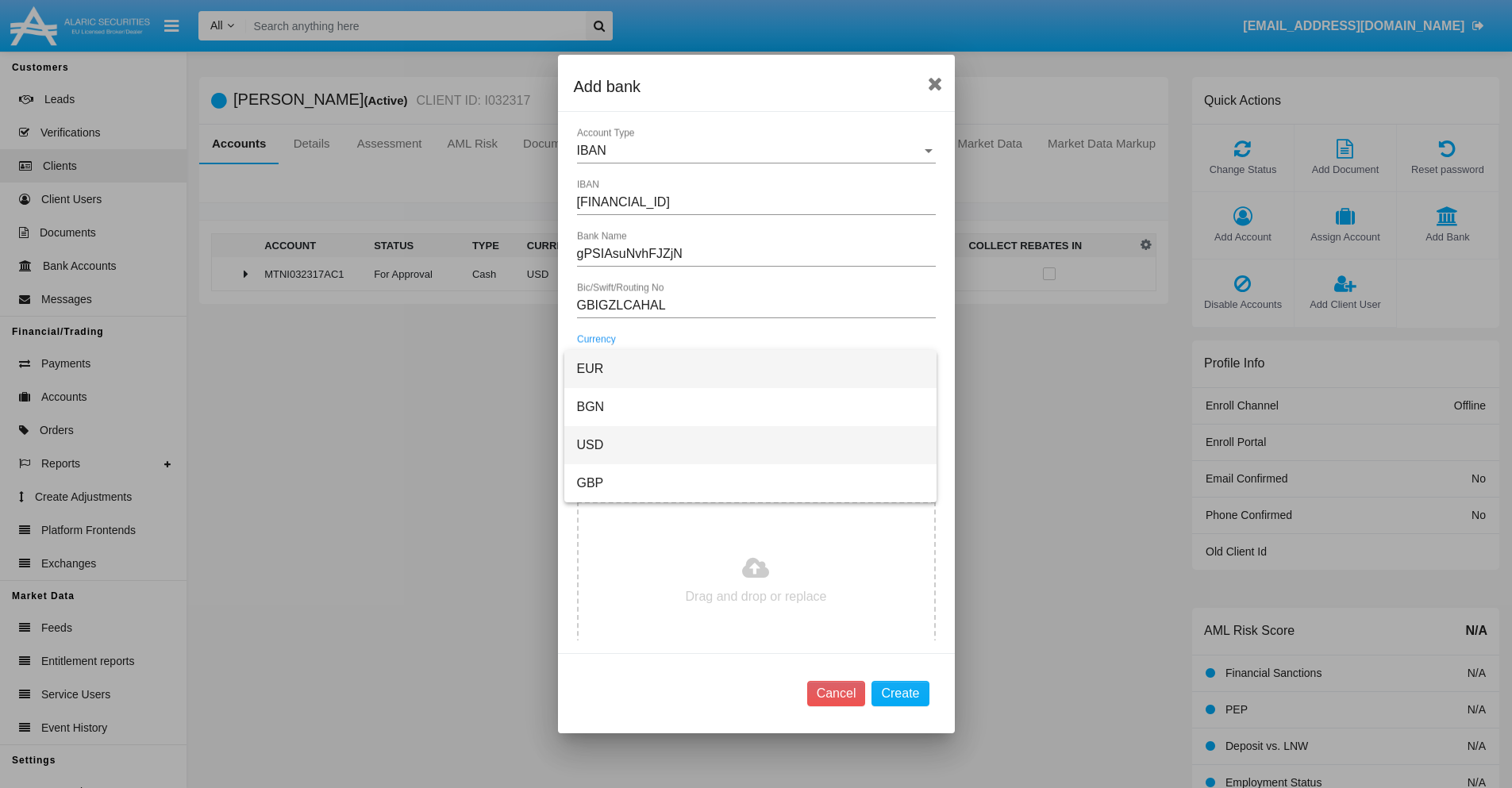
click at [750, 445] on span "USD" at bounding box center [751, 445] width 347 height 38
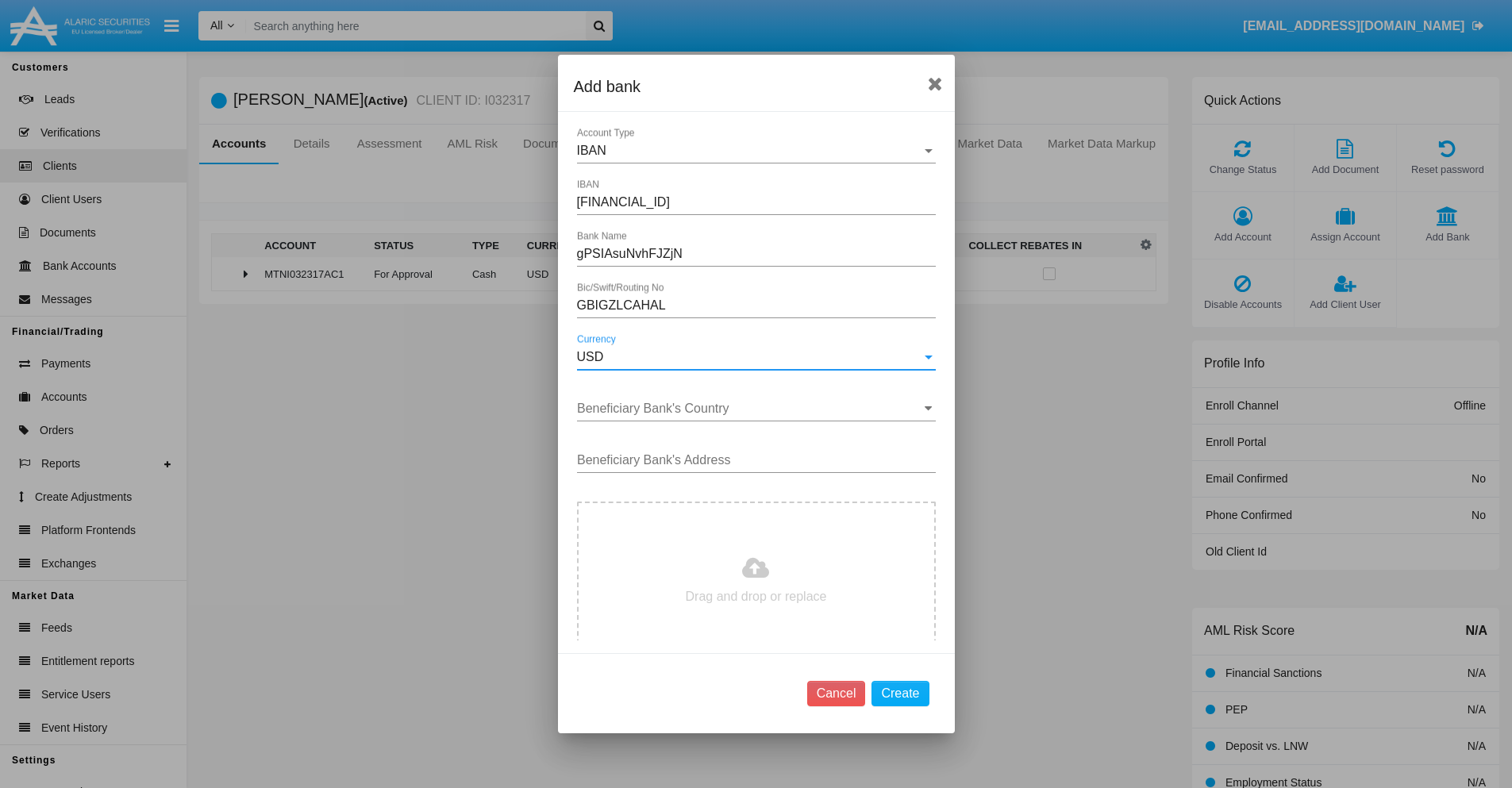
click at [750, 409] on input "Beneficiary Bank's Country" at bounding box center [756, 408] width 358 height 14
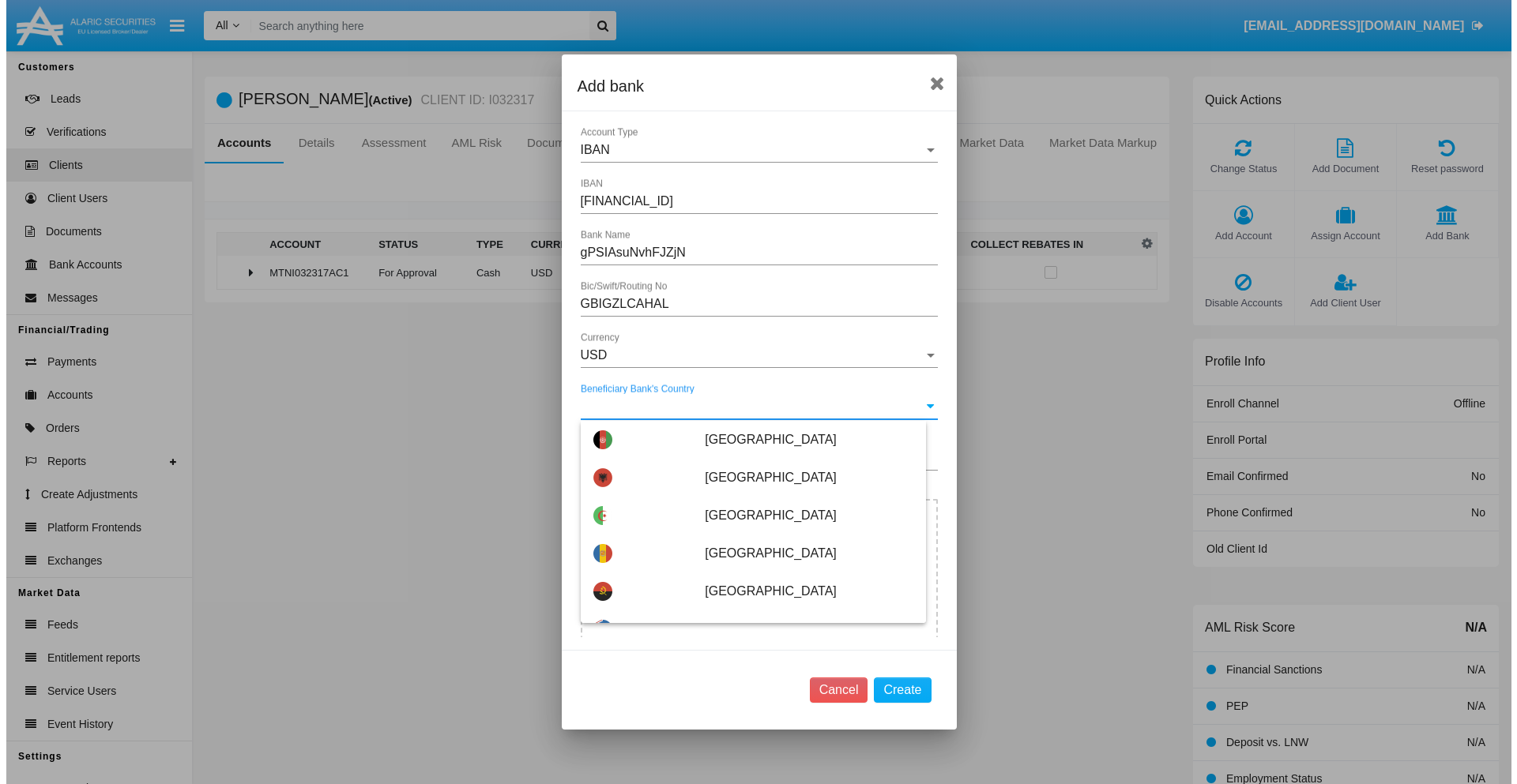
scroll to position [367, 0]
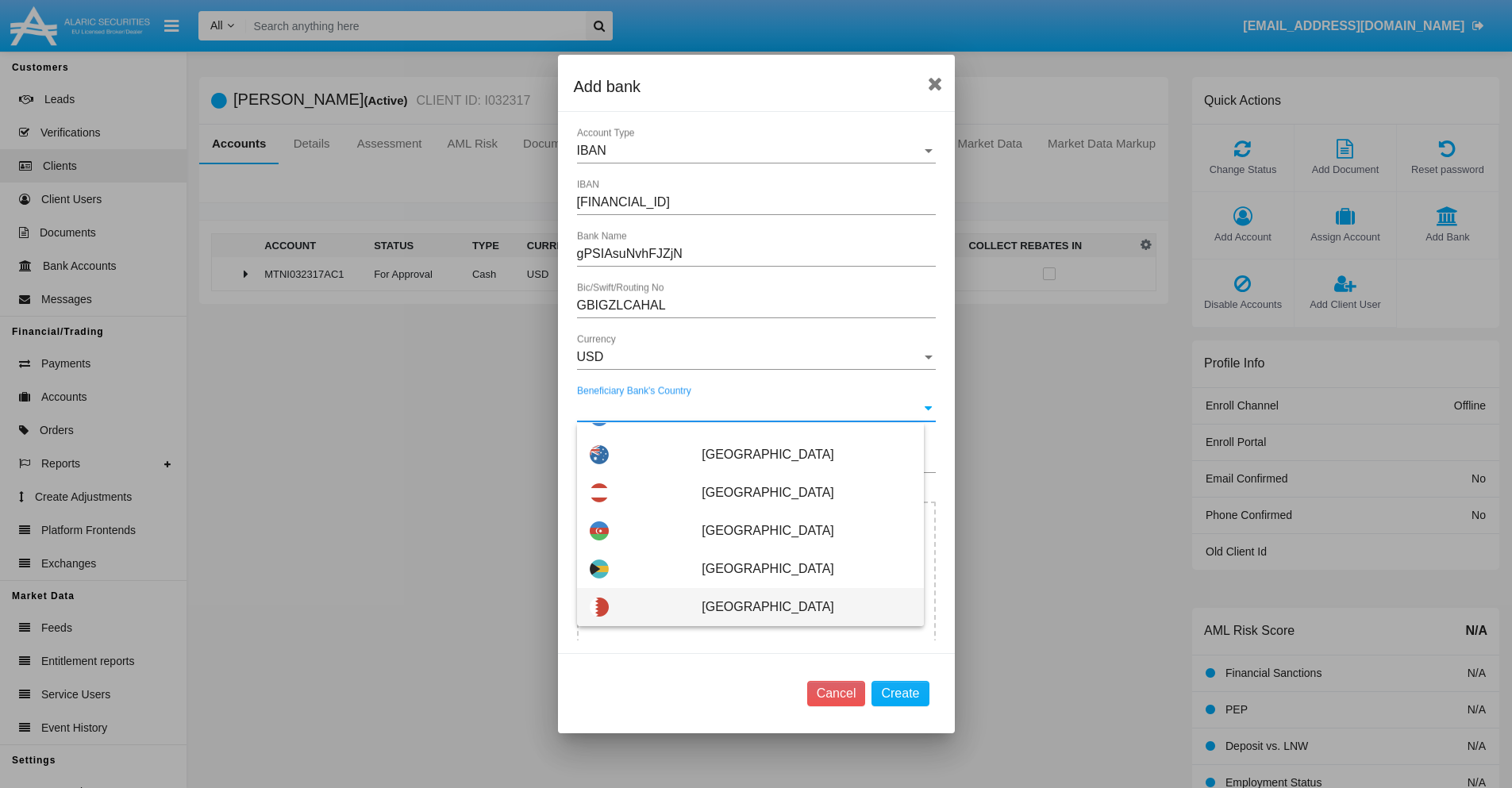
click at [798, 607] on span "Bahrain" at bounding box center [805, 607] width 209 height 38
type input "Bahrain"
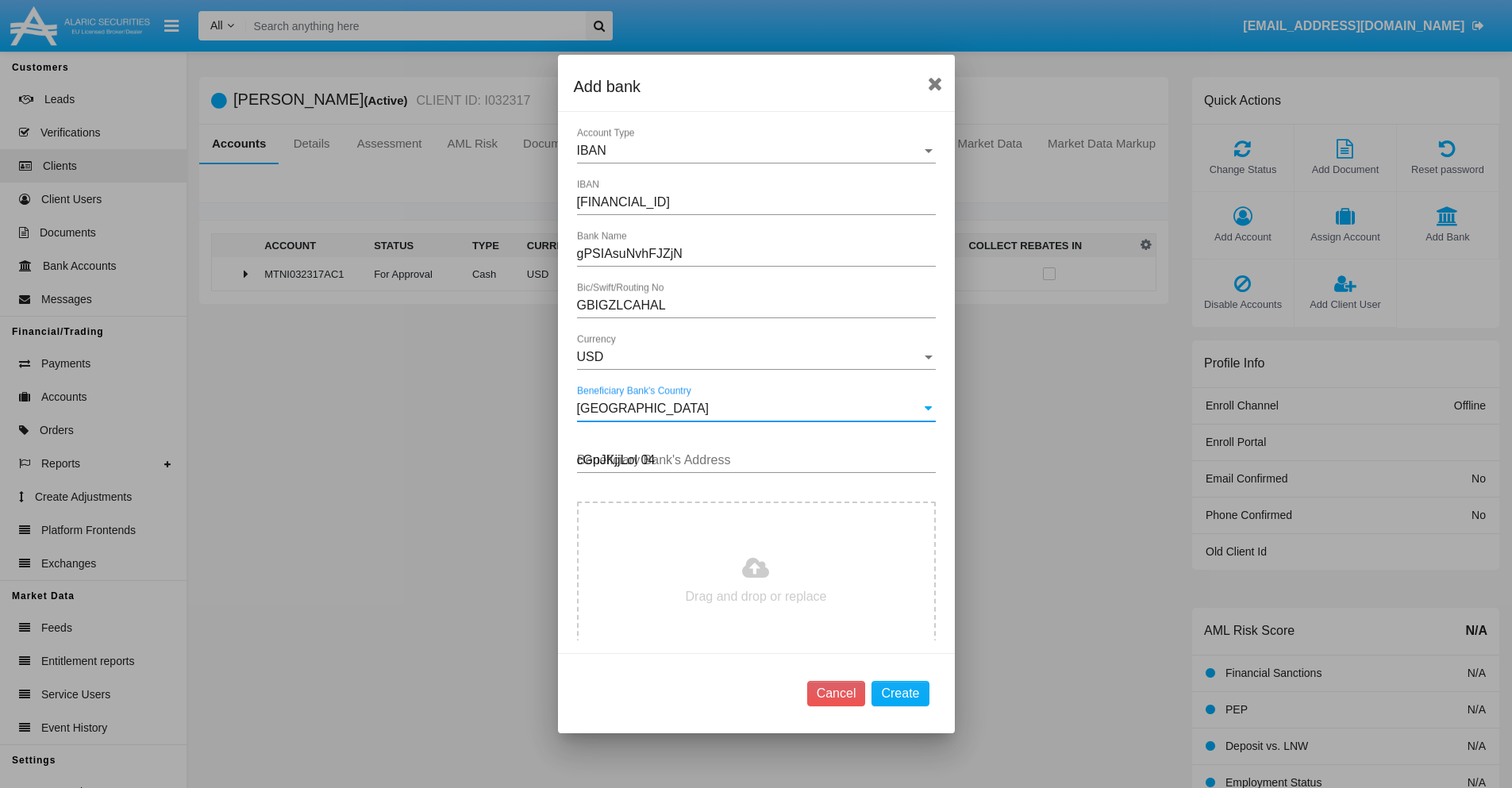
type input "cGpJKjjLol 048"
type input "C:\fakepath\bank-statement.png"
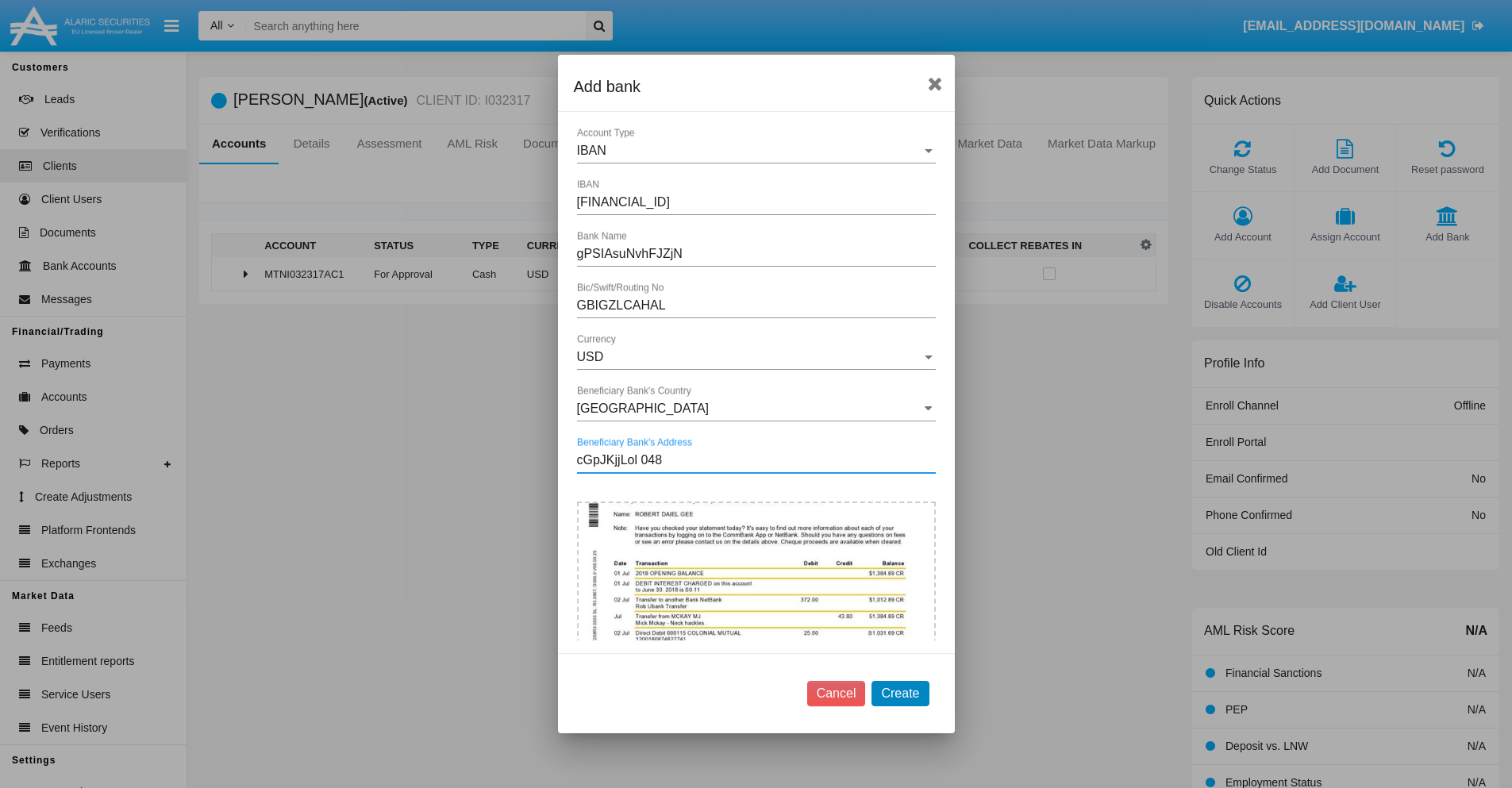
click at [900, 693] on button "Create" at bounding box center [899, 693] width 57 height 26
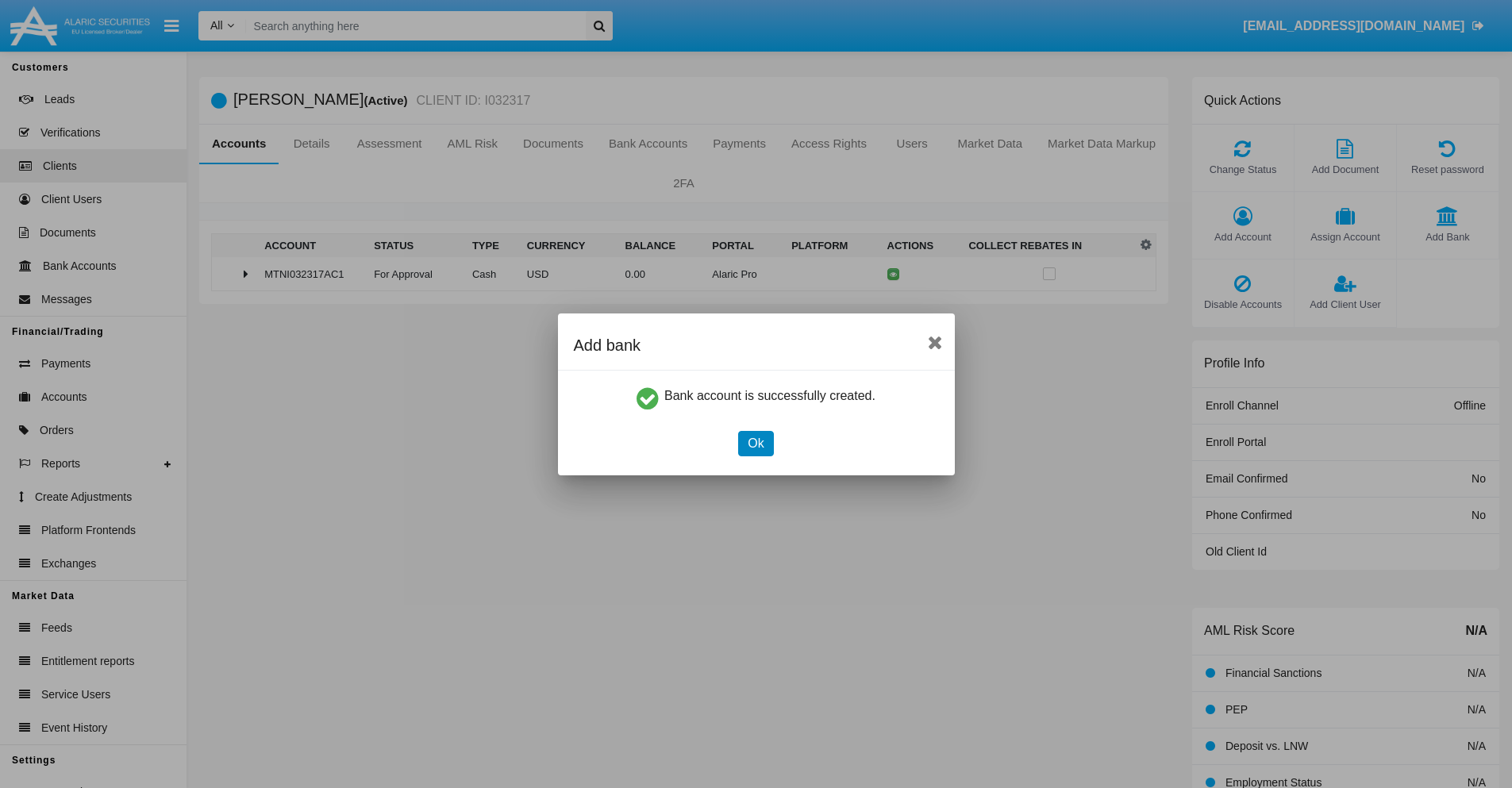
click at [756, 443] on button "Ok" at bounding box center [756, 444] width 35 height 26
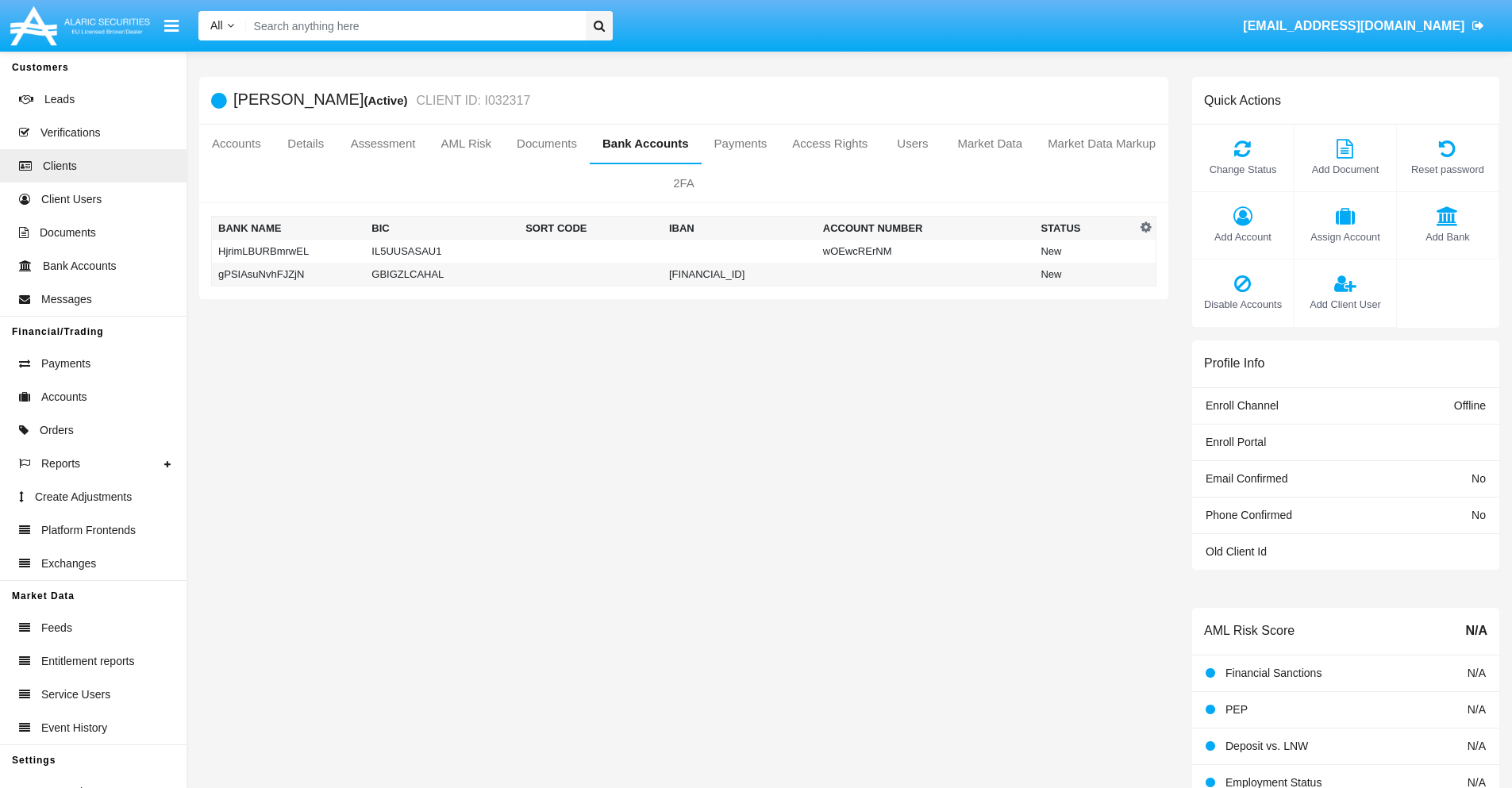
click at [288, 274] on td "gPSIAsuNvhFJZjN" at bounding box center [289, 274] width 154 height 24
